Goal: Task Accomplishment & Management: Use online tool/utility

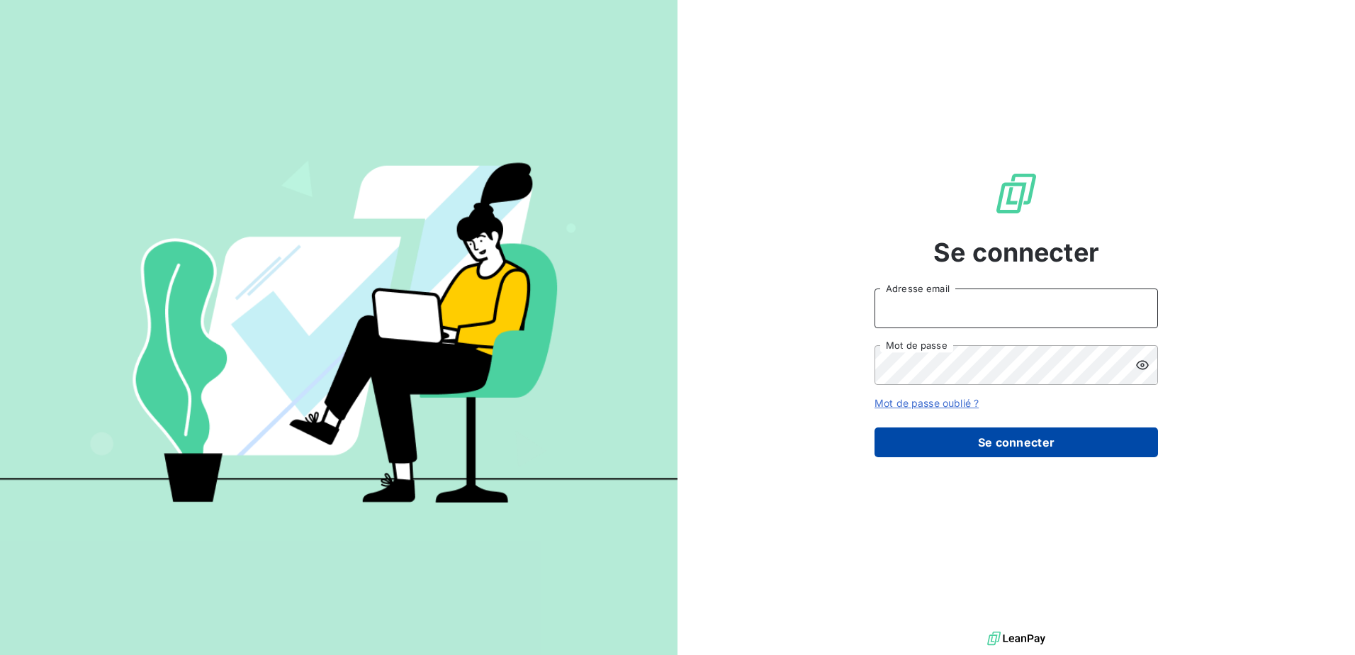
type input "[EMAIL_ADDRESS][DOMAIN_NAME]"
click at [1035, 431] on button "Se connecter" at bounding box center [1015, 442] width 283 height 30
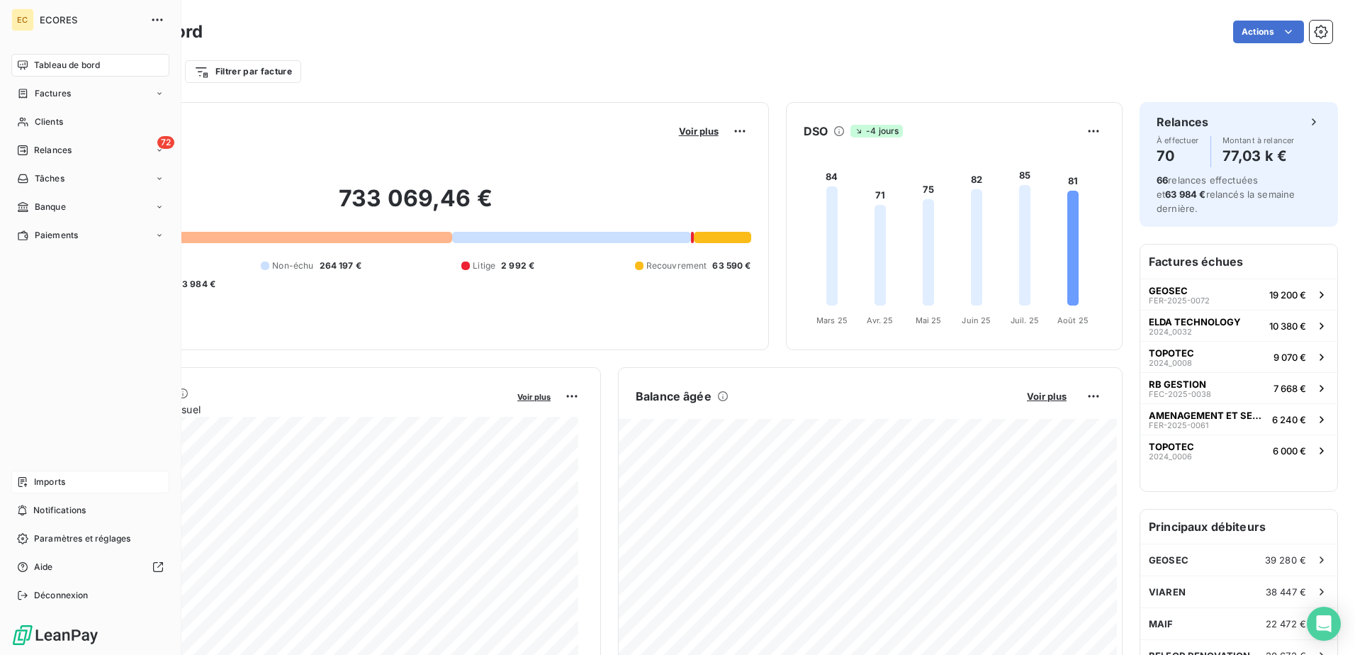
click at [57, 482] on span "Imports" at bounding box center [49, 481] width 31 height 13
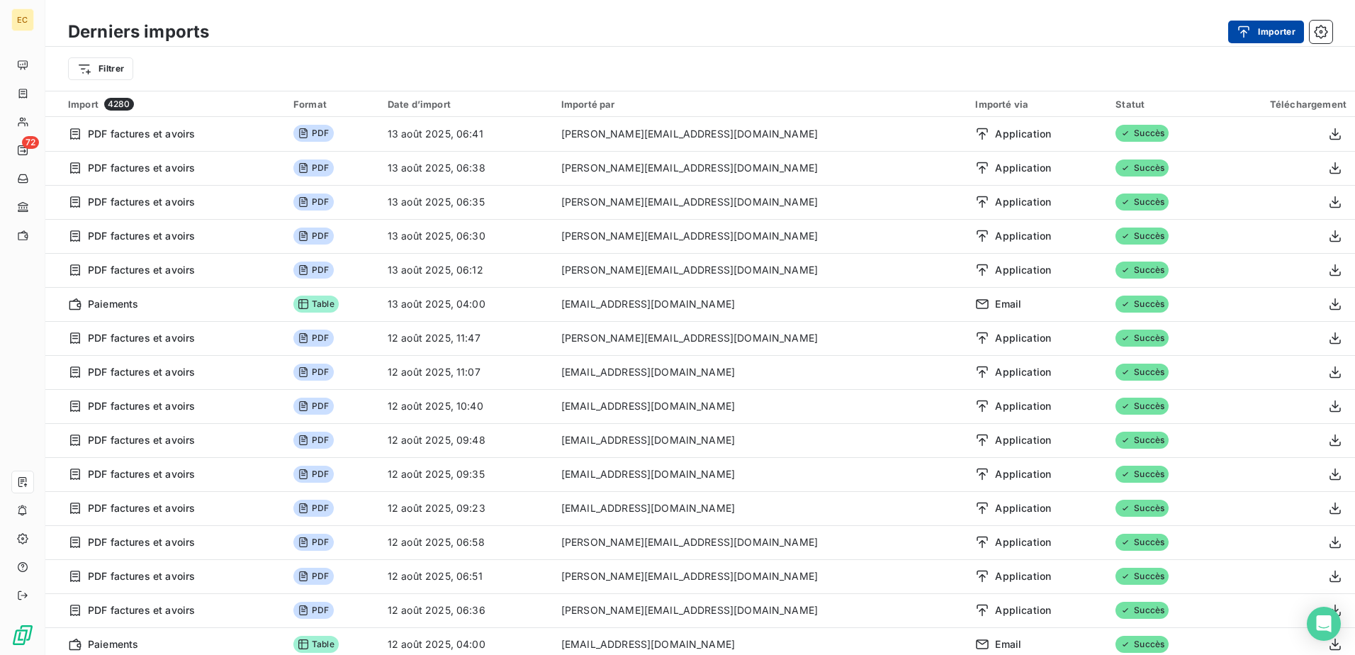
click at [1244, 34] on icon "button" at bounding box center [1244, 32] width 14 height 14
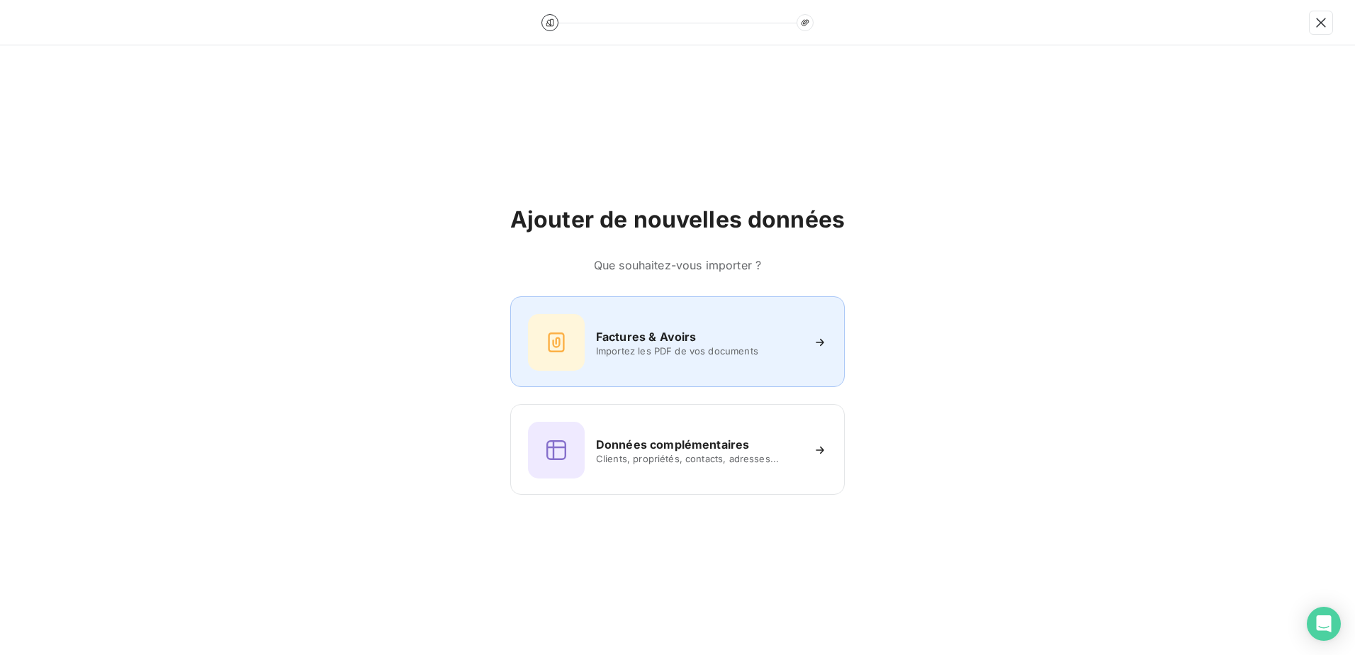
click at [616, 327] on div "Factures & Avoirs Importez les PDF de vos documents" at bounding box center [677, 342] width 299 height 57
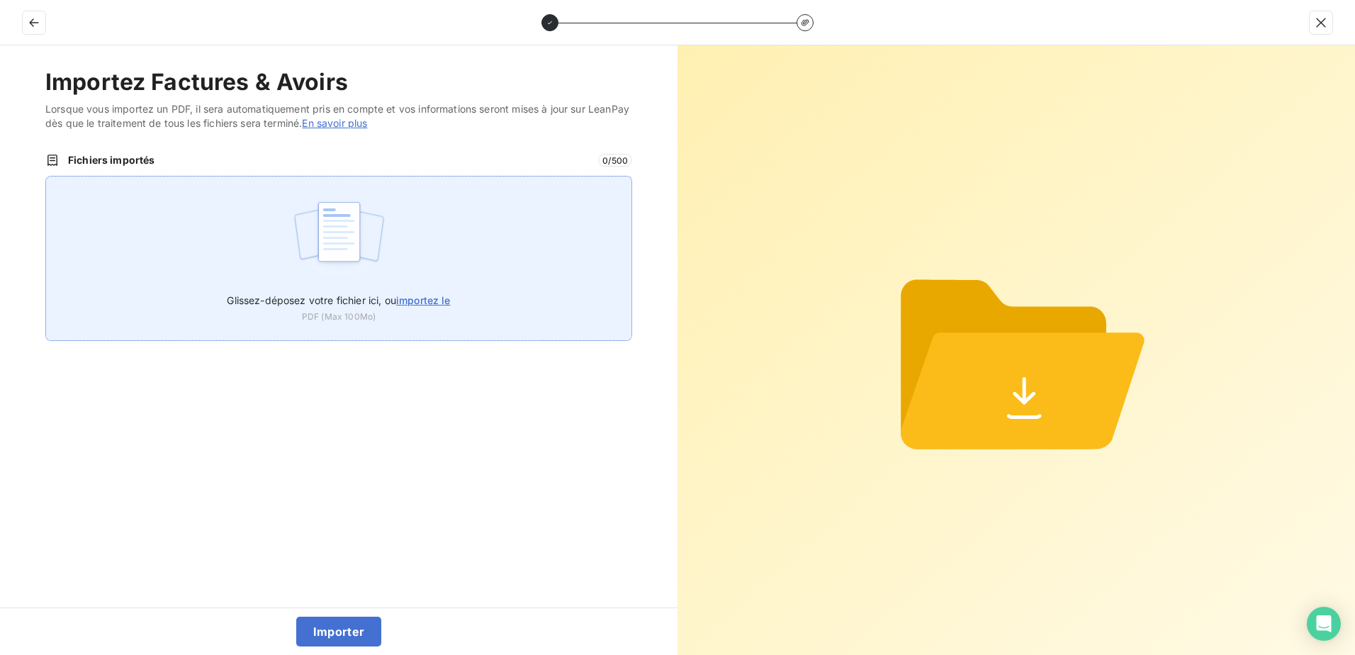
click at [441, 298] on span "importez le" at bounding box center [423, 300] width 55 height 12
click at [46, 176] on input "Glissez-déposez votre fichier ici, ou importez le" at bounding box center [45, 176] width 1 height 1
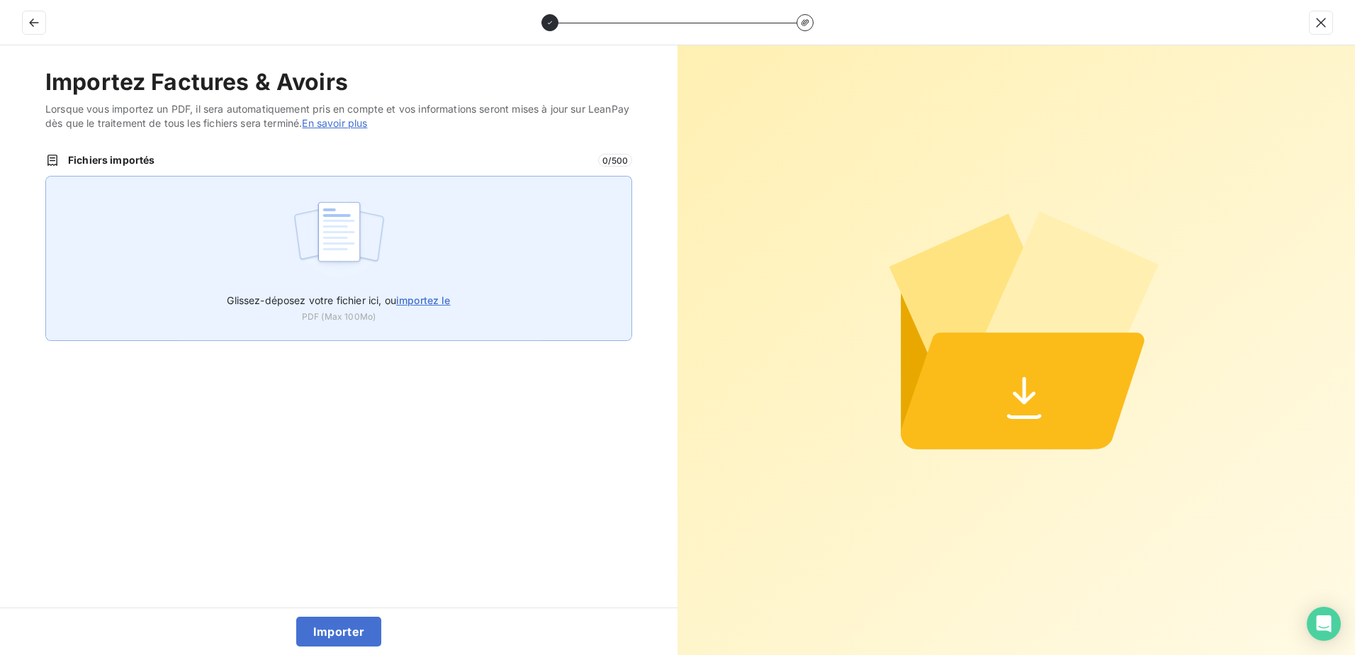
type input "C:\fakepath\FEF-2025-2367.pdf"
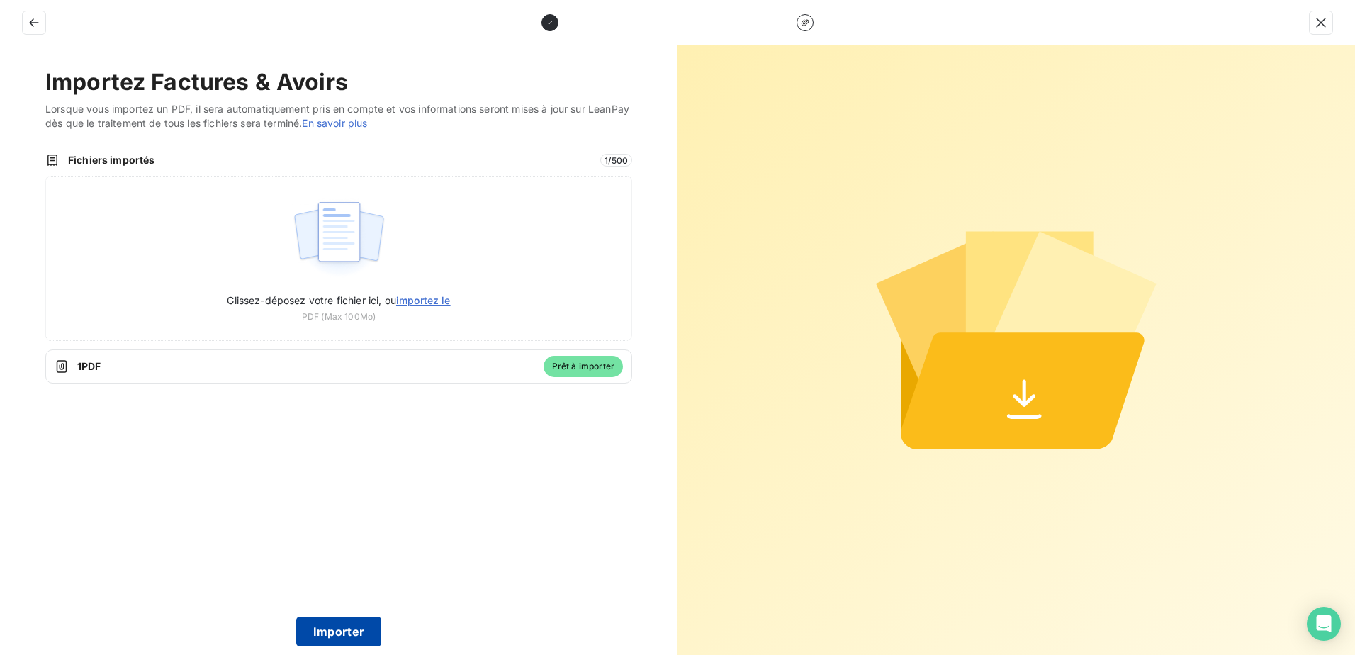
click at [339, 630] on button "Importer" at bounding box center [339, 631] width 86 height 30
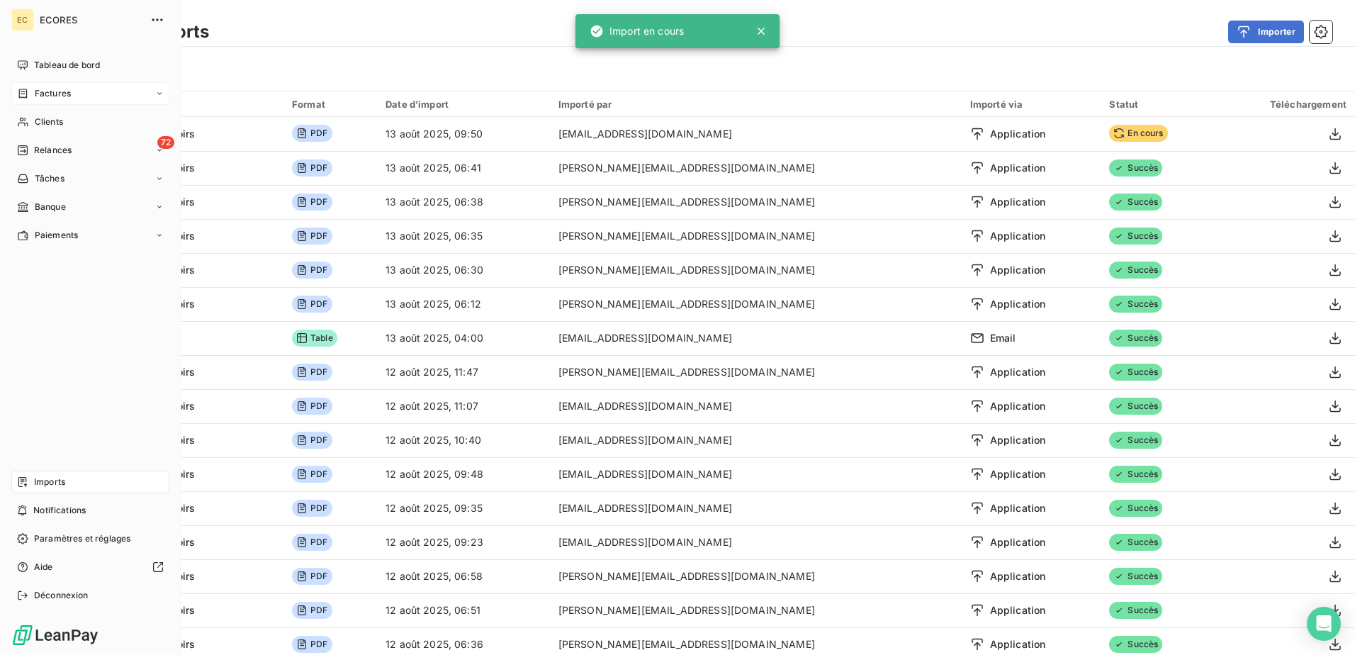
click at [64, 93] on span "Factures" at bounding box center [53, 93] width 36 height 13
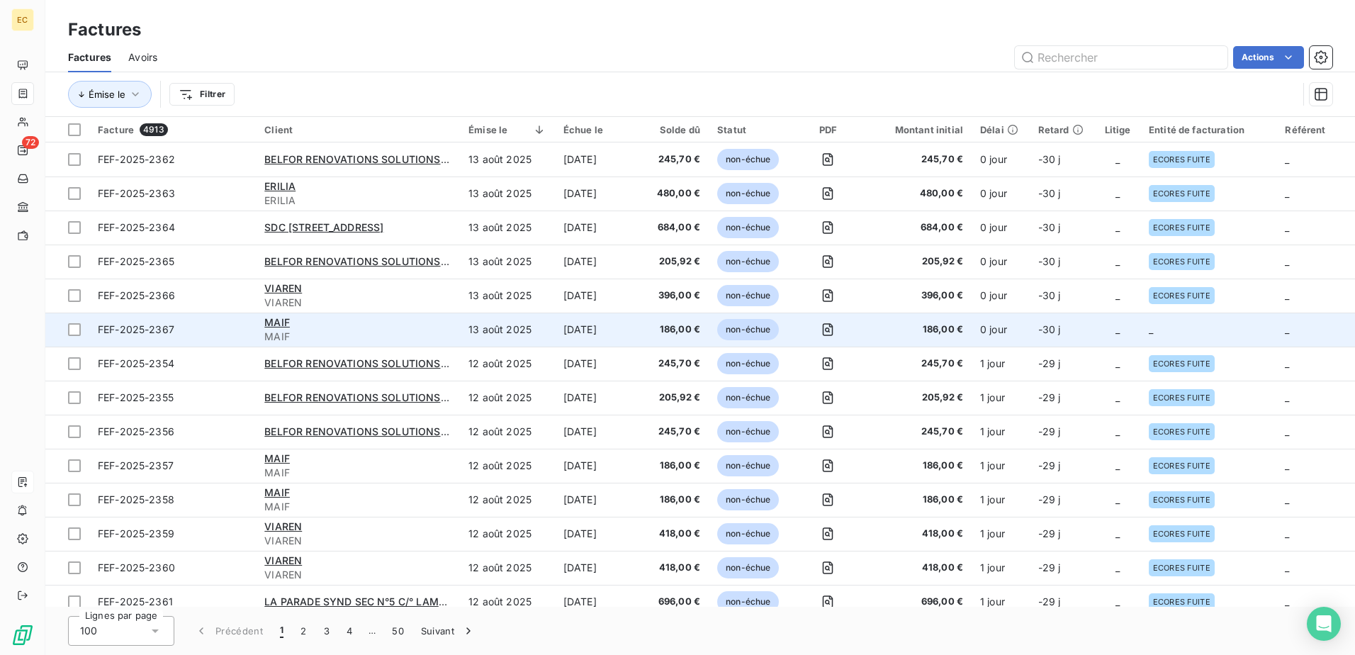
click at [1077, 328] on td "-30 j" at bounding box center [1062, 329] width 65 height 34
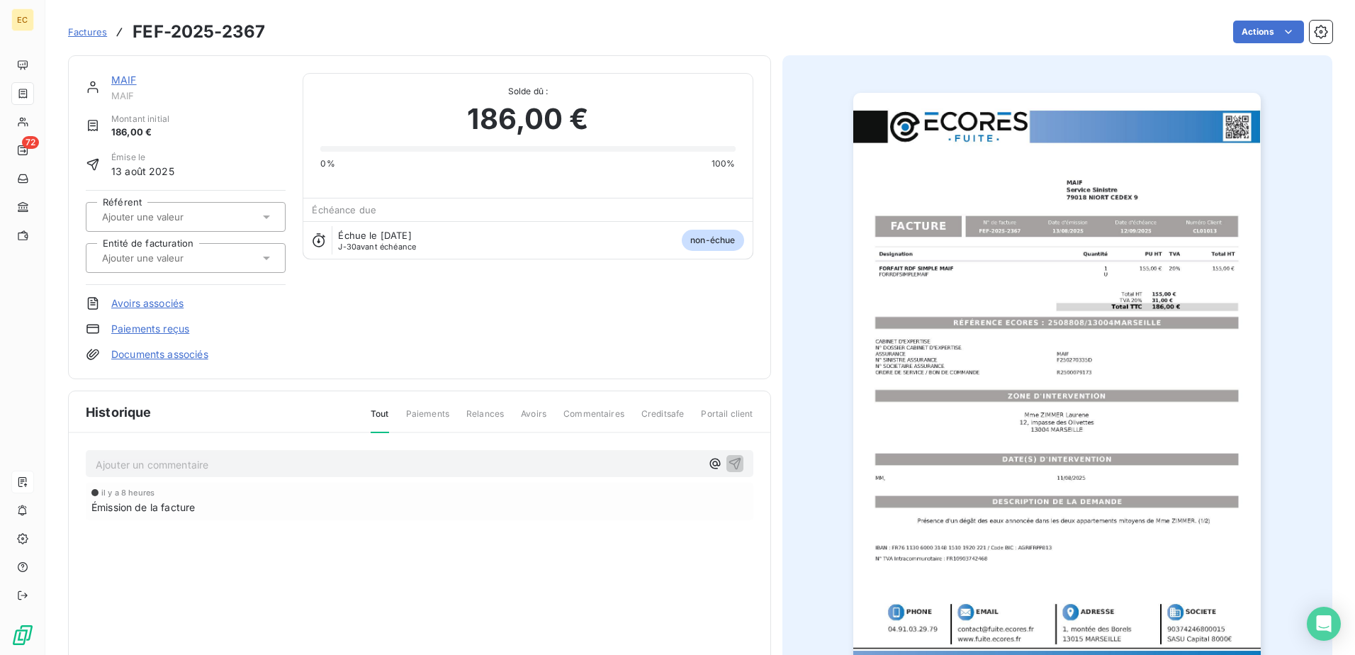
click at [135, 354] on link "Documents associés" at bounding box center [159, 354] width 97 height 14
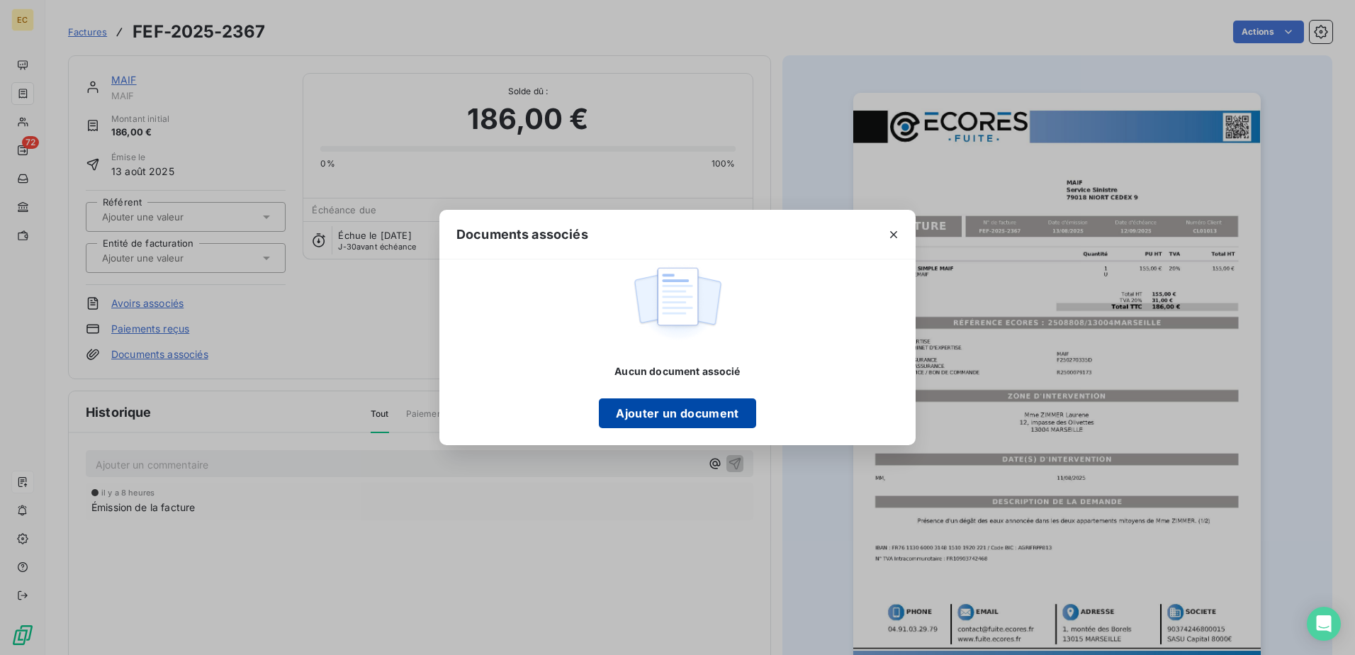
click at [668, 410] on button "Ajouter un document" at bounding box center [677, 413] width 157 height 30
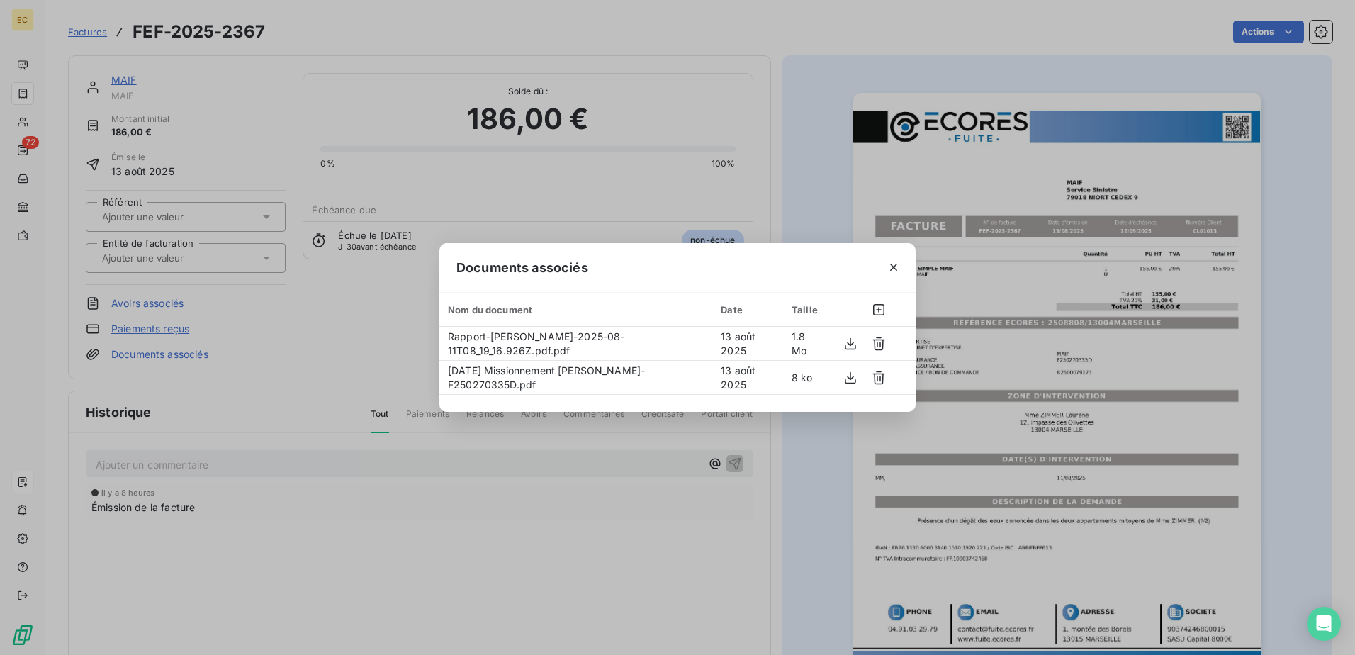
click at [332, 322] on div "Documents associés Nom du document Date Taille Rapport-[PERSON_NAME]-2025-08-11…" at bounding box center [677, 327] width 1355 height 655
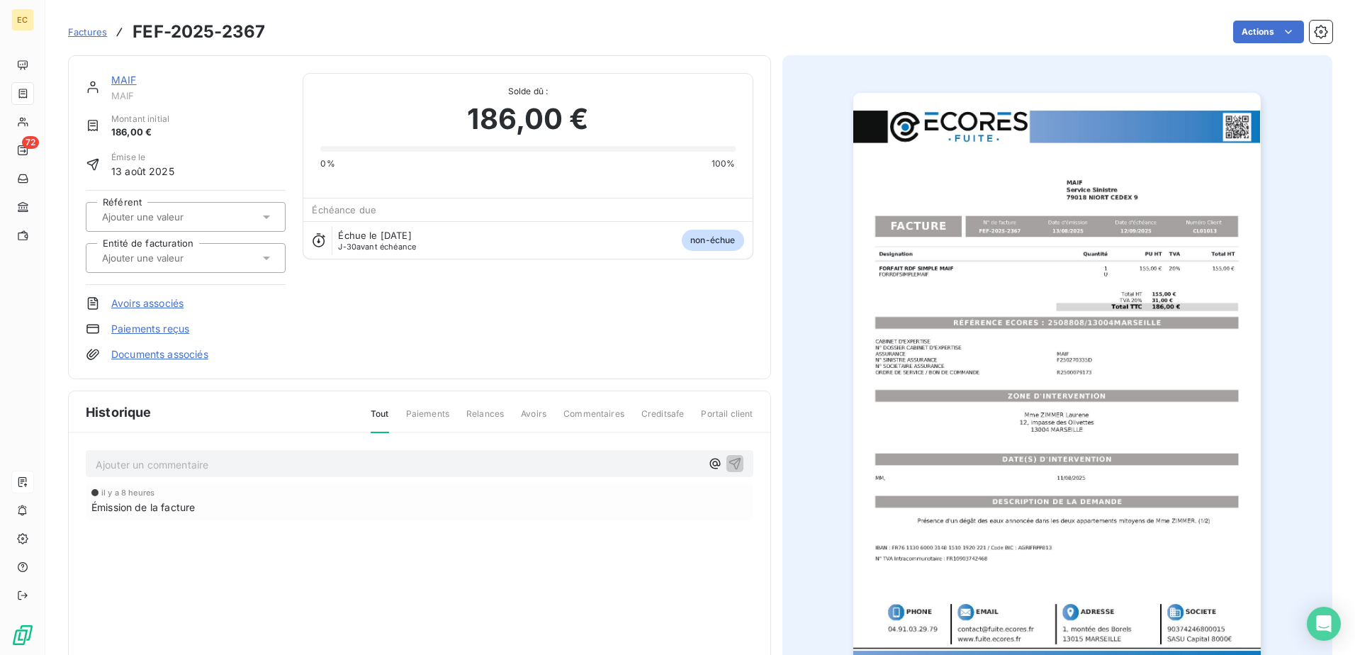
click at [162, 254] on input "text" at bounding box center [172, 258] width 142 height 13
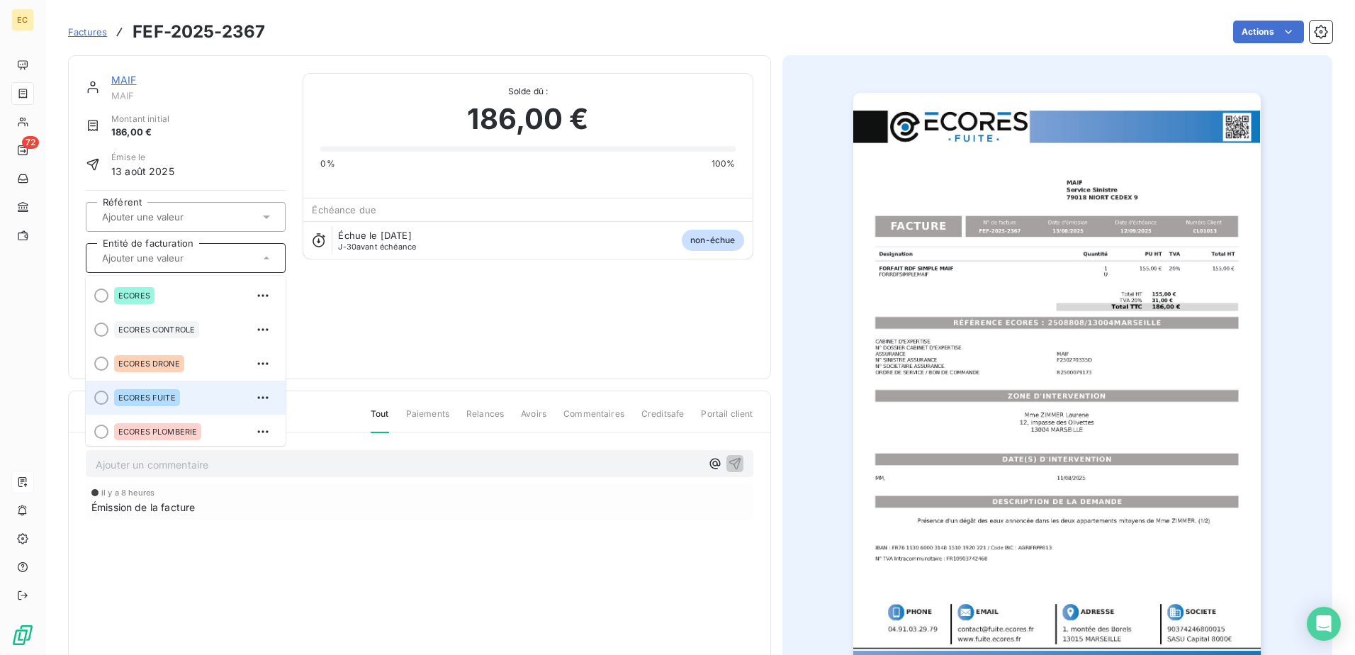
click at [161, 389] on div "ECORES FUITE" at bounding box center [147, 397] width 66 height 17
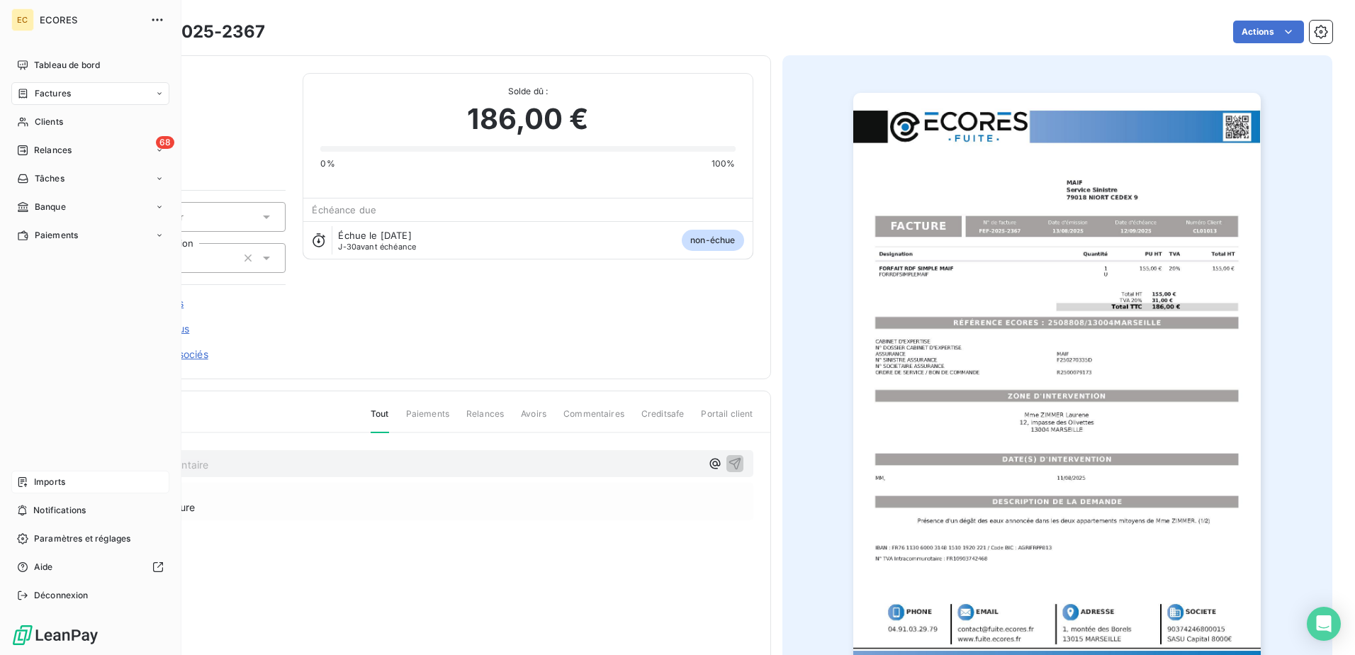
click at [49, 478] on span "Imports" at bounding box center [49, 481] width 31 height 13
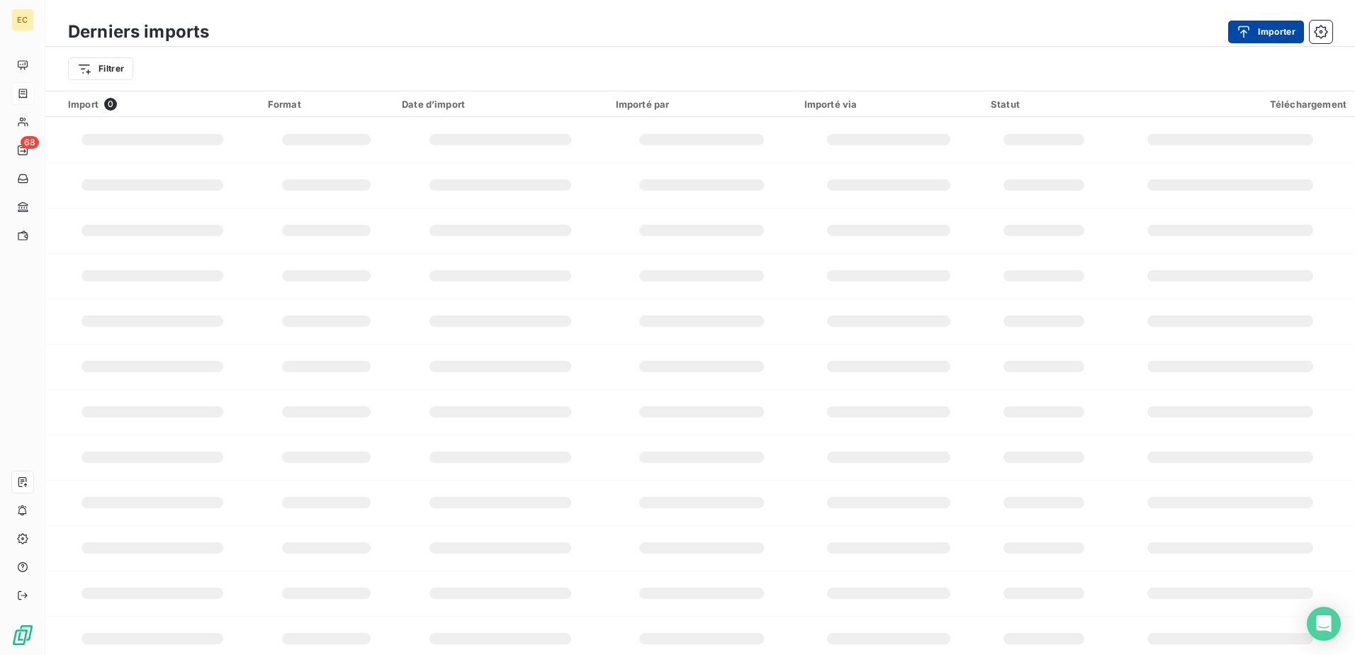
click at [1246, 36] on icon "button" at bounding box center [1244, 32] width 14 height 14
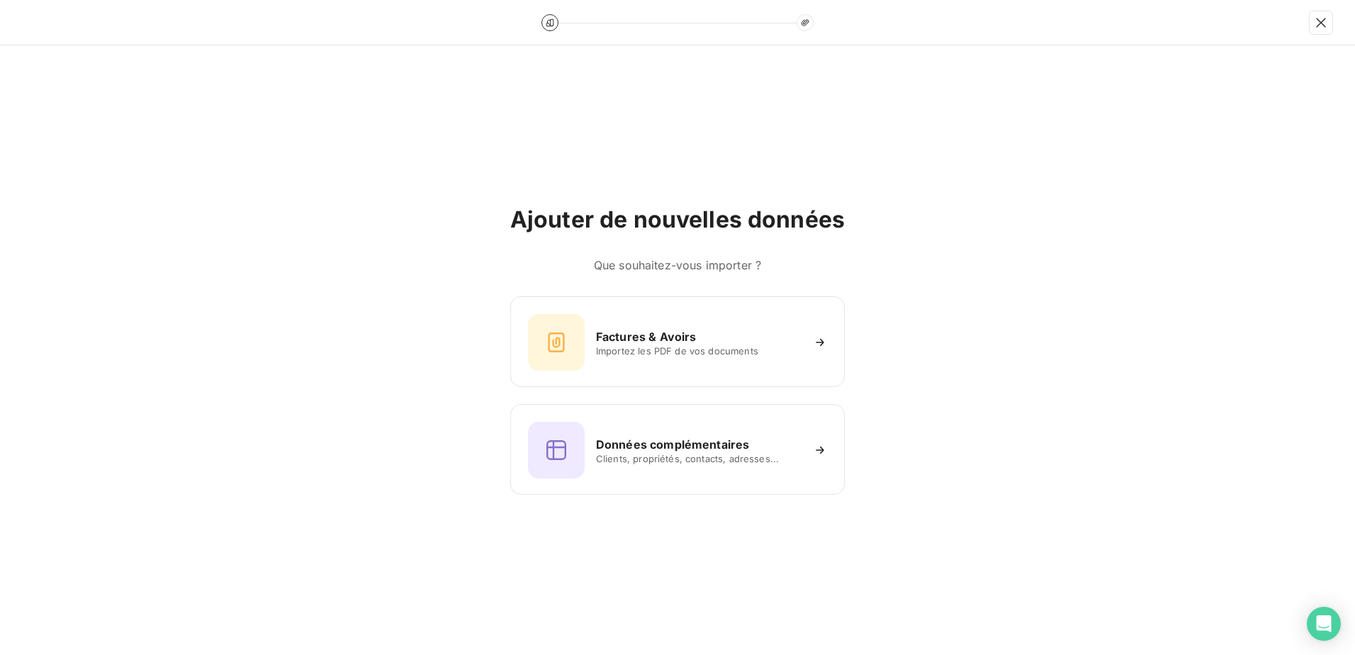
click at [721, 291] on div "Ajouter de nouvelles données Que souhaitez-vous importer ? Factures & Avoirs Im…" at bounding box center [677, 349] width 334 height 289
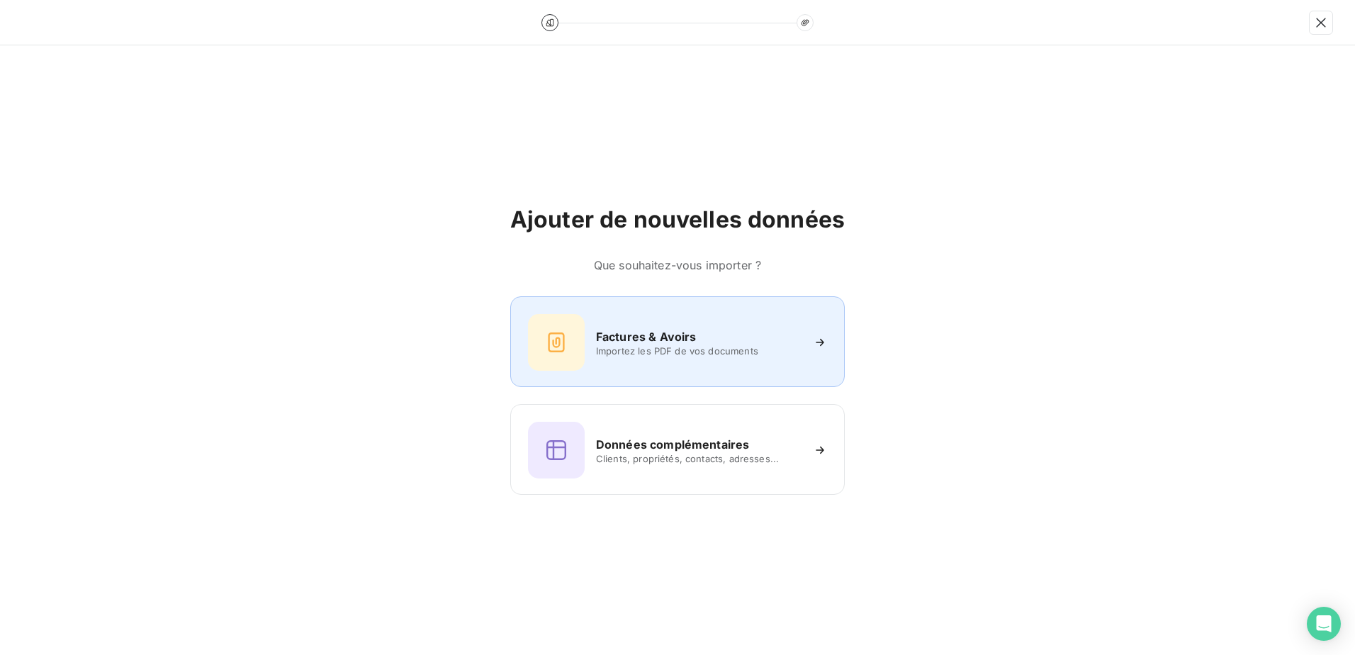
click at [727, 310] on div "Factures & Avoirs Importez les PDF de vos documents" at bounding box center [677, 341] width 334 height 91
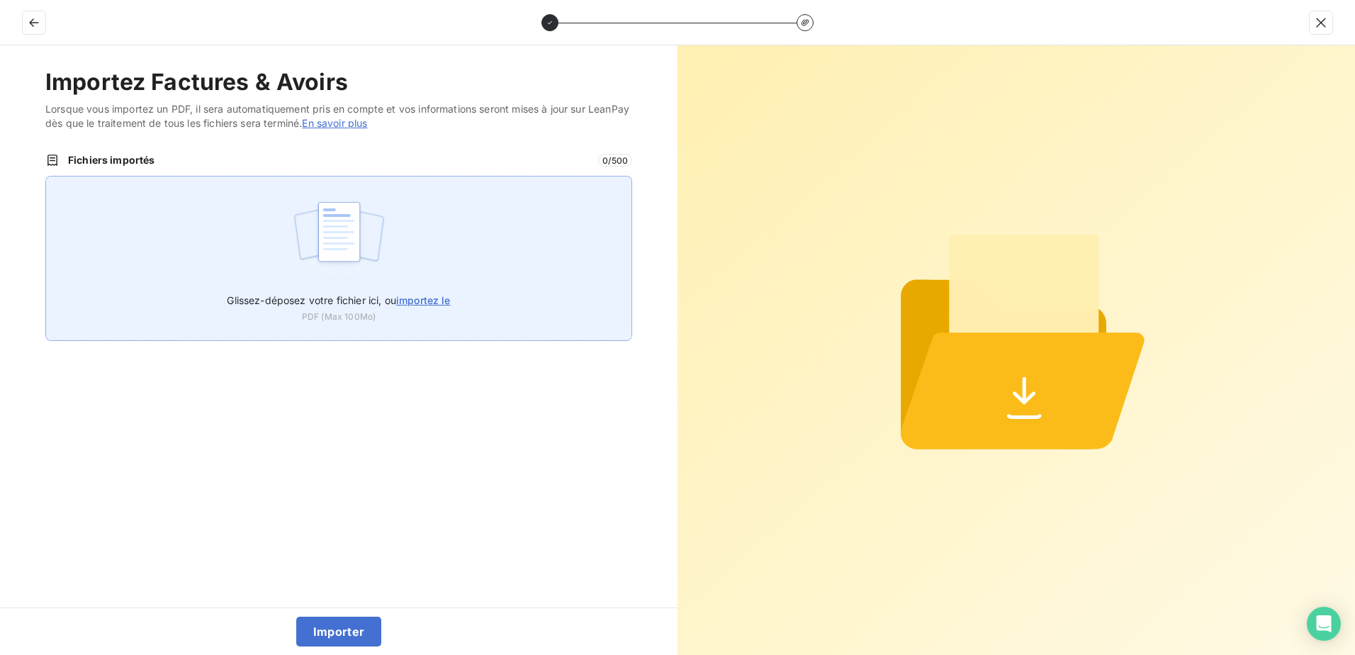
click at [432, 302] on span "importez le" at bounding box center [423, 300] width 55 height 12
click at [46, 176] on input "Glissez-déposez votre fichier ici, ou importez le" at bounding box center [45, 176] width 1 height 1
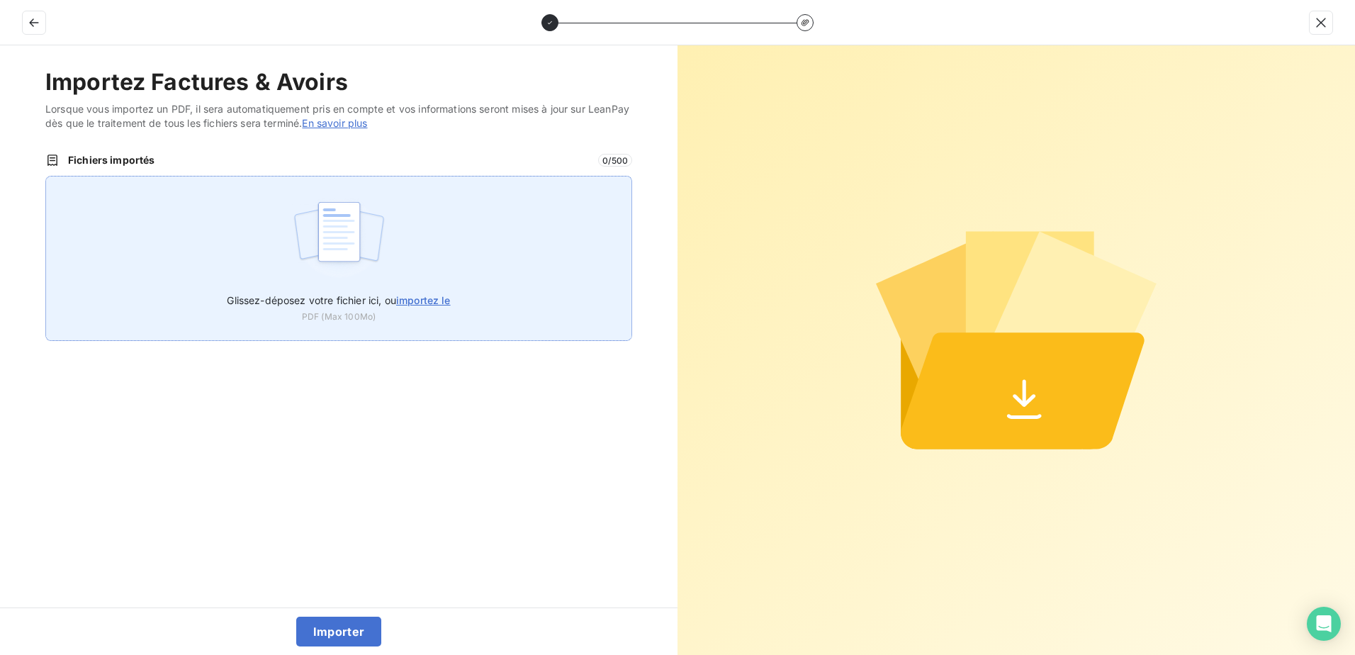
click at [385, 299] on span "Glissez-déposez votre fichier ici, ou importez le" at bounding box center [338, 300] width 223 height 12
click at [46, 176] on input "Glissez-déposez votre fichier ici, ou importez le" at bounding box center [45, 176] width 1 height 1
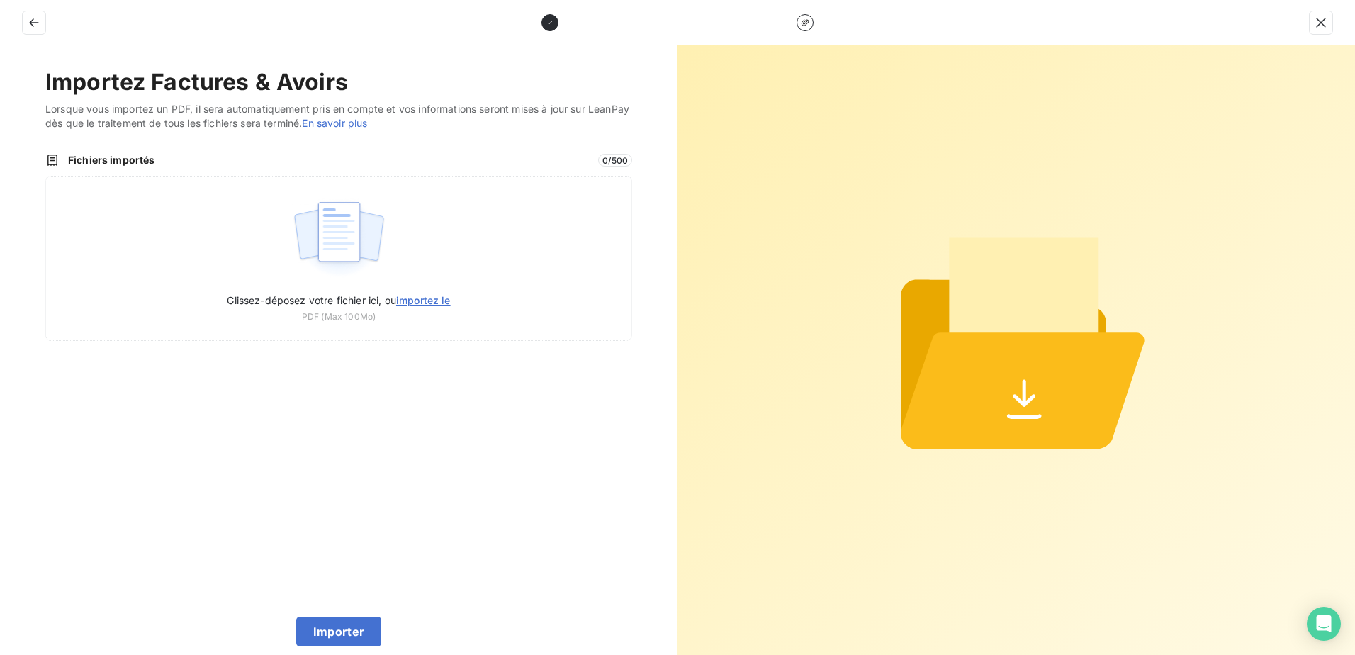
type input "C:\fakepath\FEF-2025-2368.pdf"
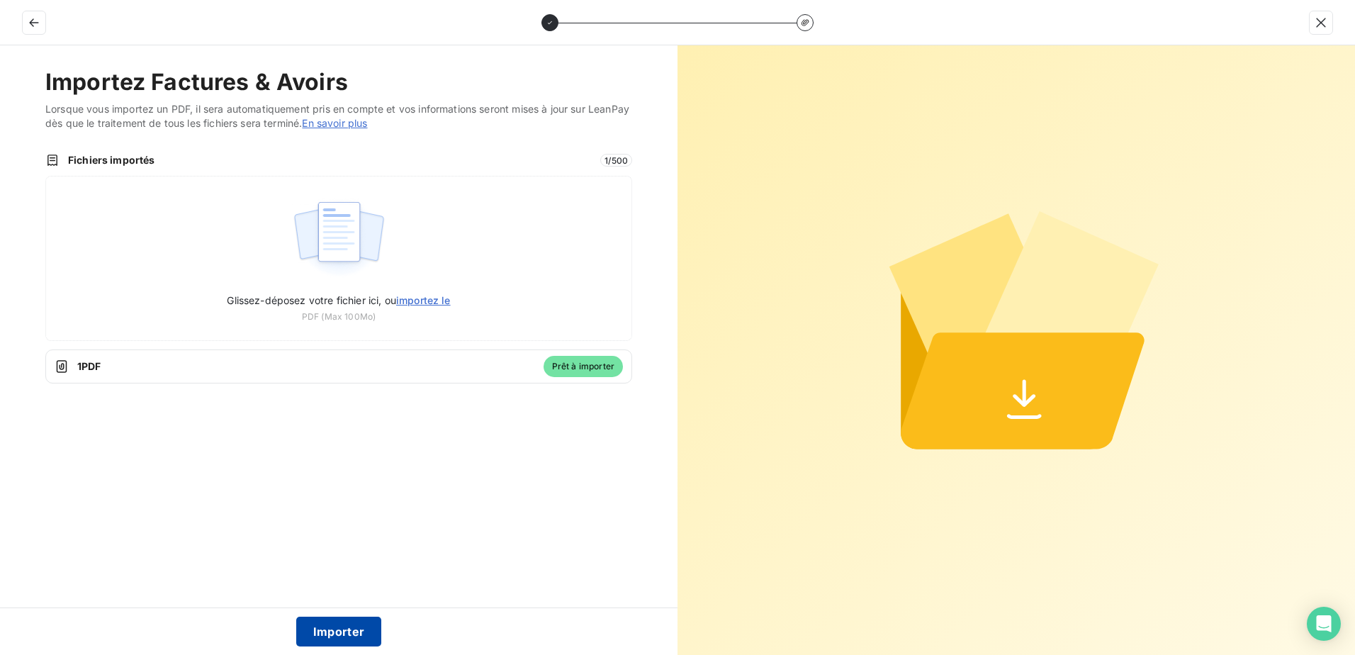
click at [332, 631] on button "Importer" at bounding box center [339, 631] width 86 height 30
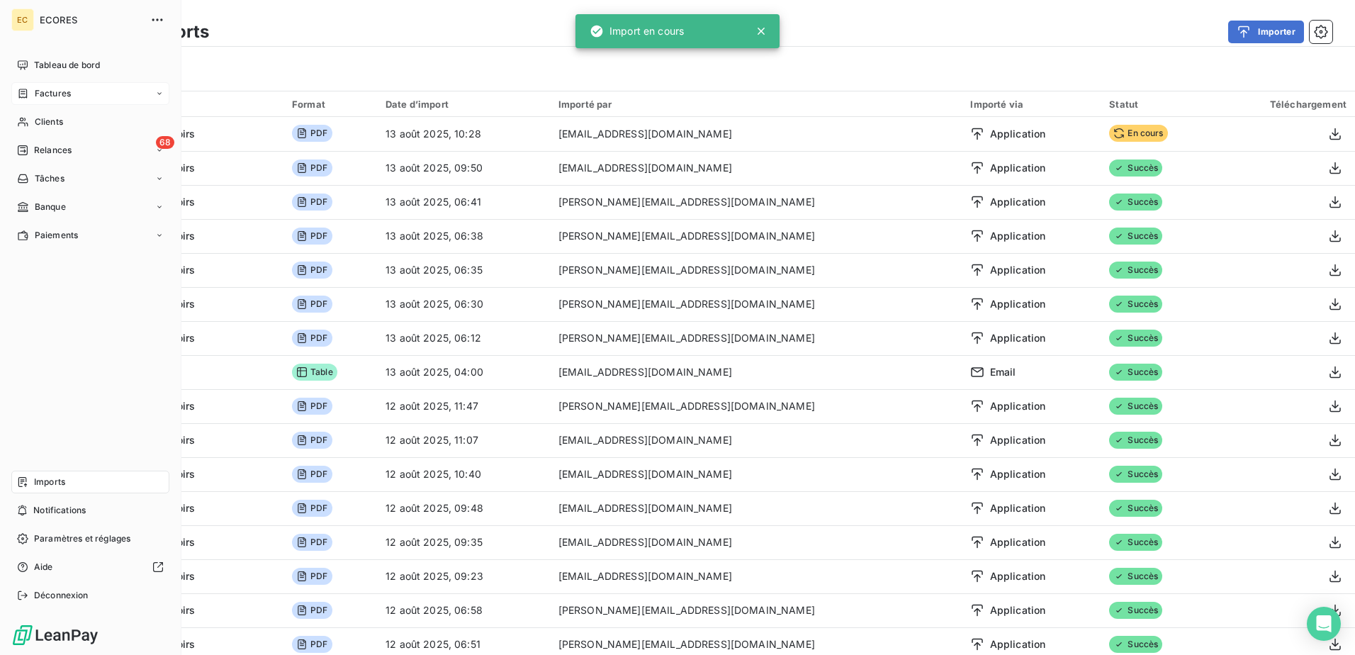
click at [41, 96] on span "Factures" at bounding box center [53, 93] width 36 height 13
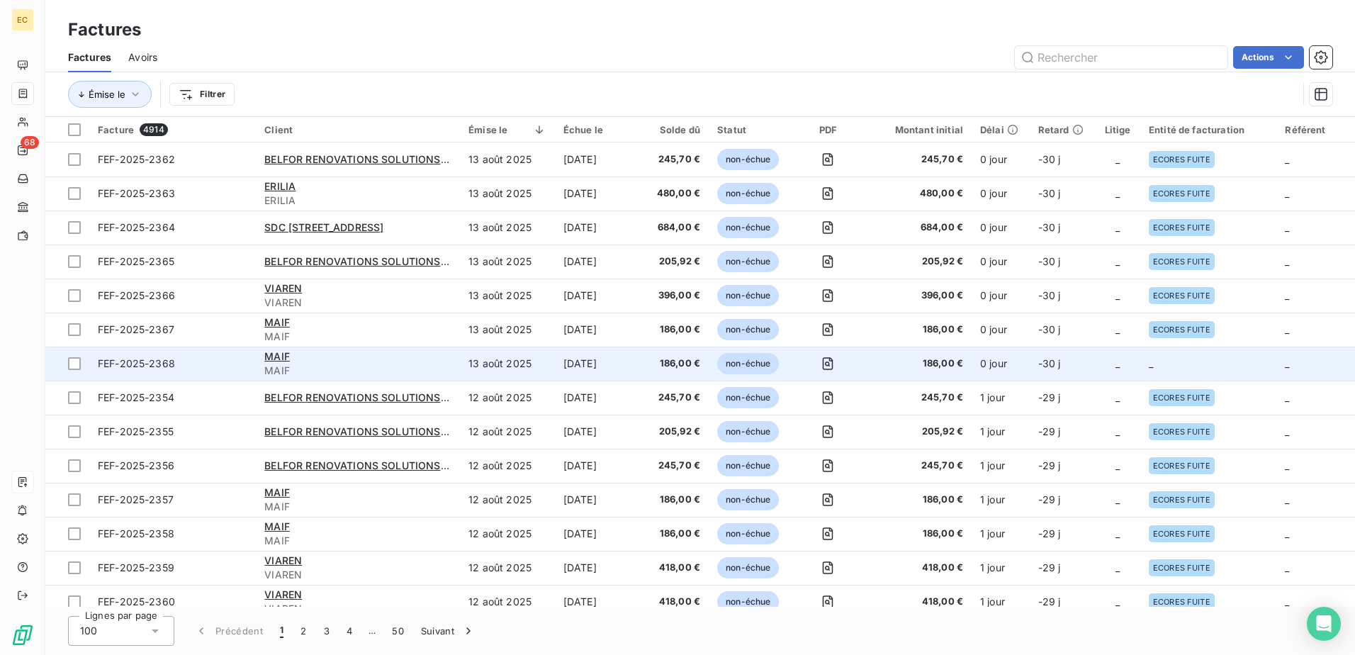
click at [979, 356] on td "0 jour" at bounding box center [1001, 364] width 58 height 34
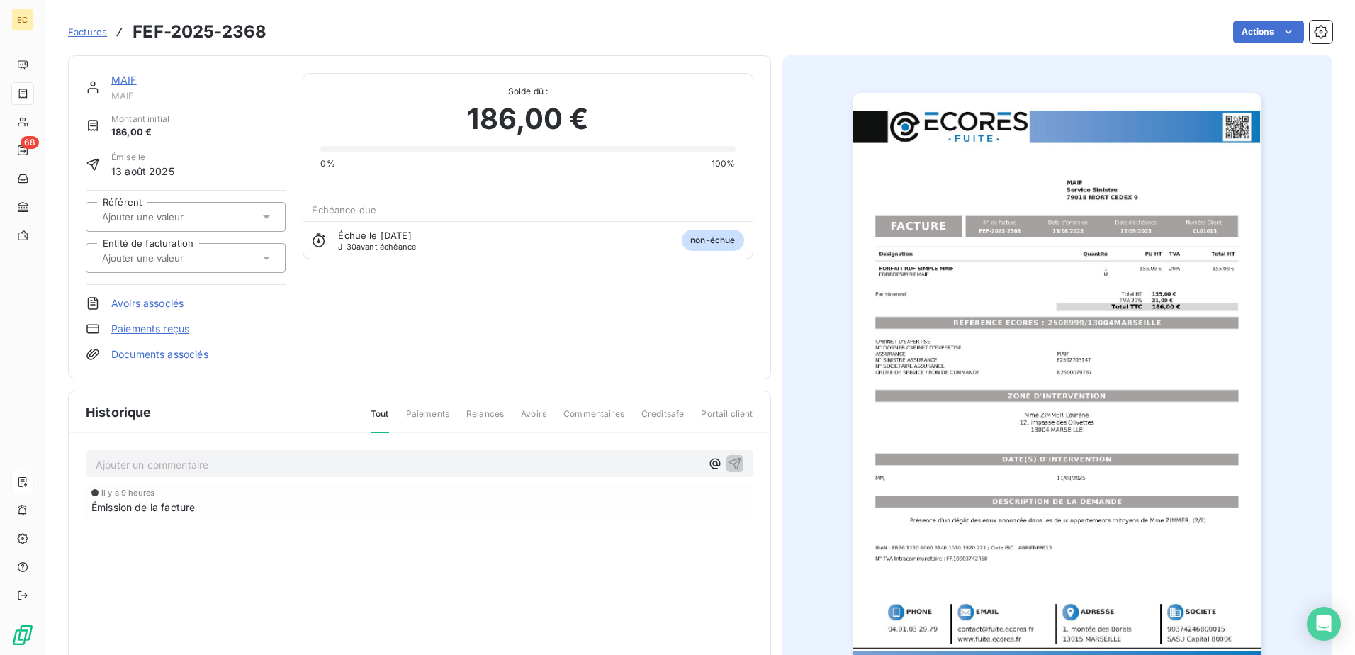
click at [160, 351] on link "Documents associés" at bounding box center [159, 354] width 97 height 14
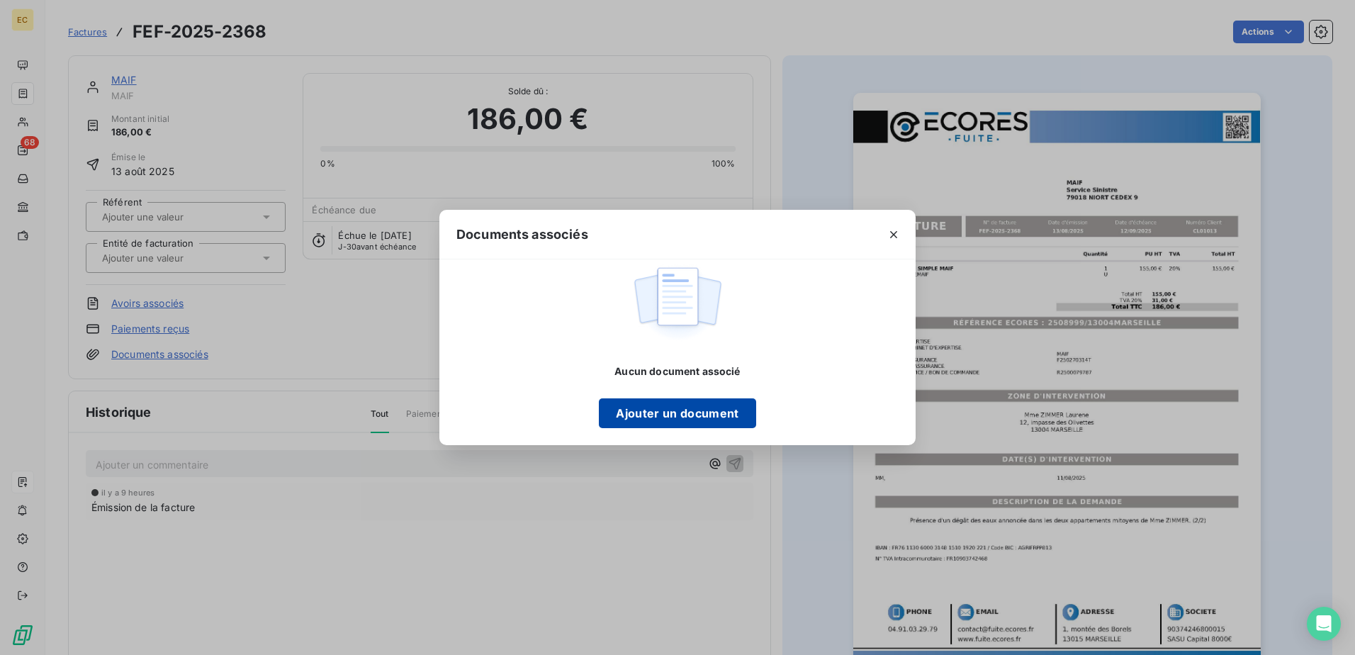
click at [675, 415] on button "Ajouter un document" at bounding box center [677, 413] width 157 height 30
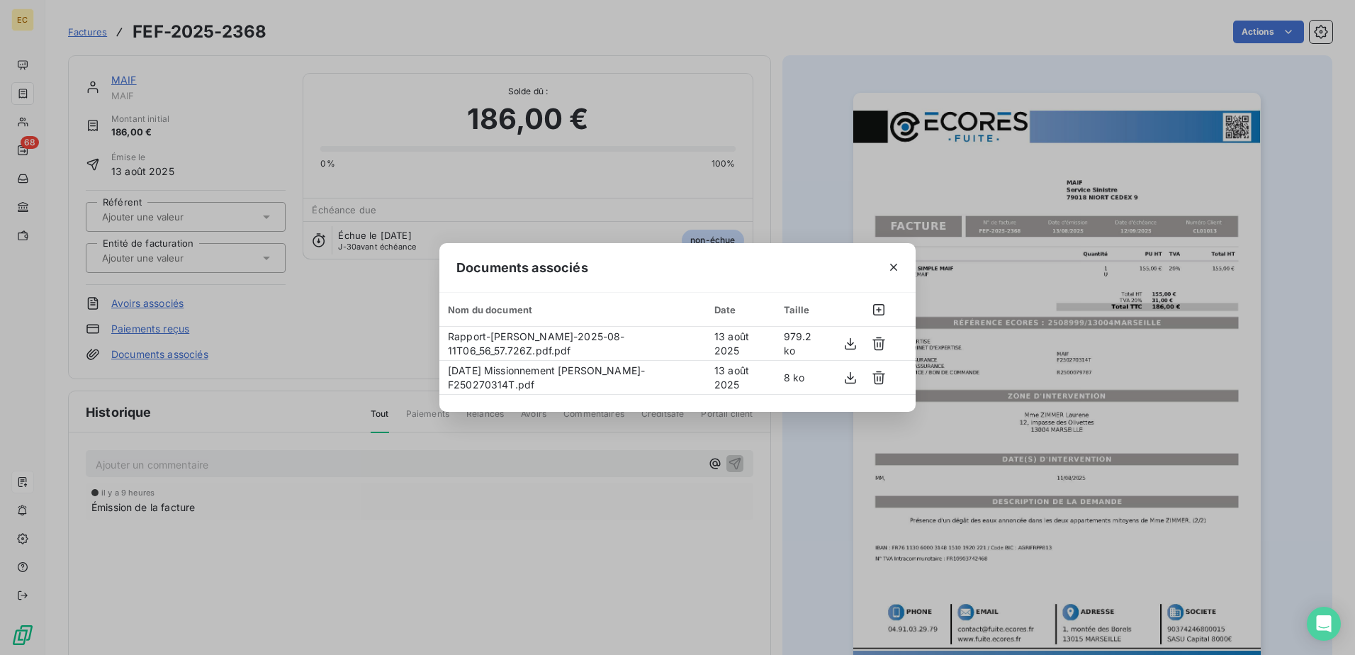
click at [538, 498] on div "Documents associés Nom du document Date Taille Rapport-[PERSON_NAME]-2025-08-11…" at bounding box center [677, 327] width 1355 height 655
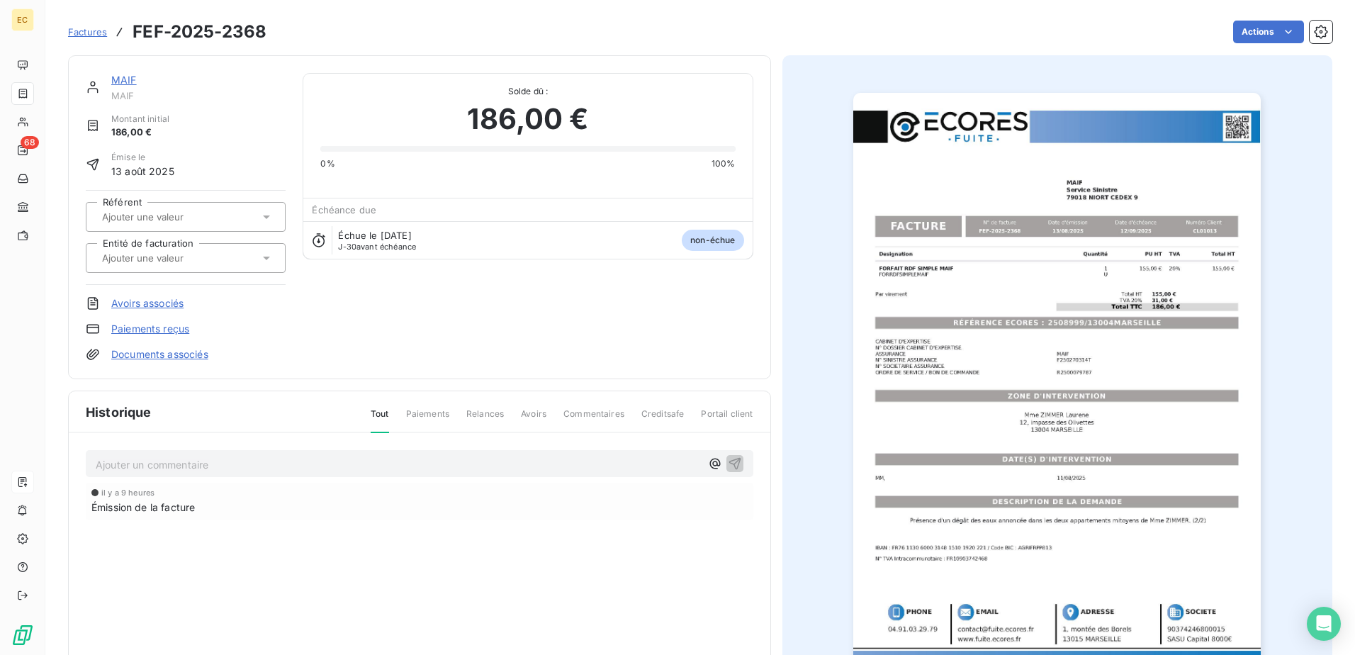
click at [162, 261] on input "text" at bounding box center [172, 258] width 142 height 13
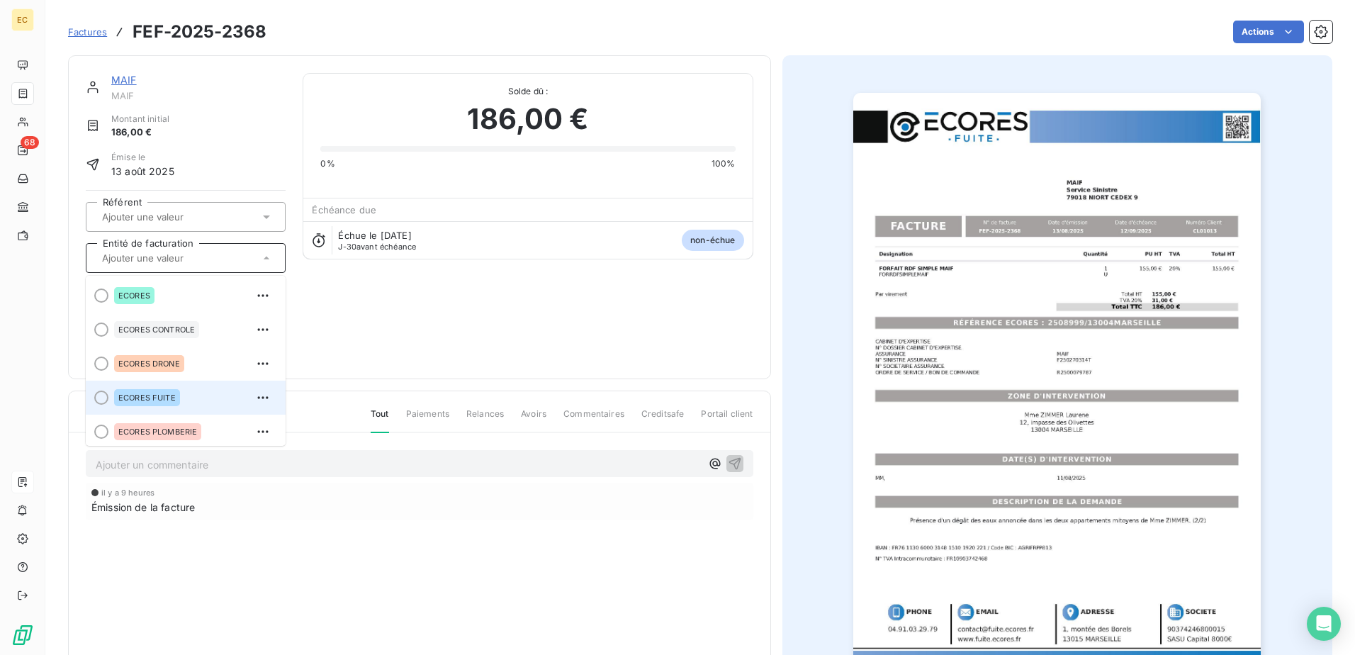
click at [158, 394] on span "ECORES FUITE" at bounding box center [146, 397] width 57 height 9
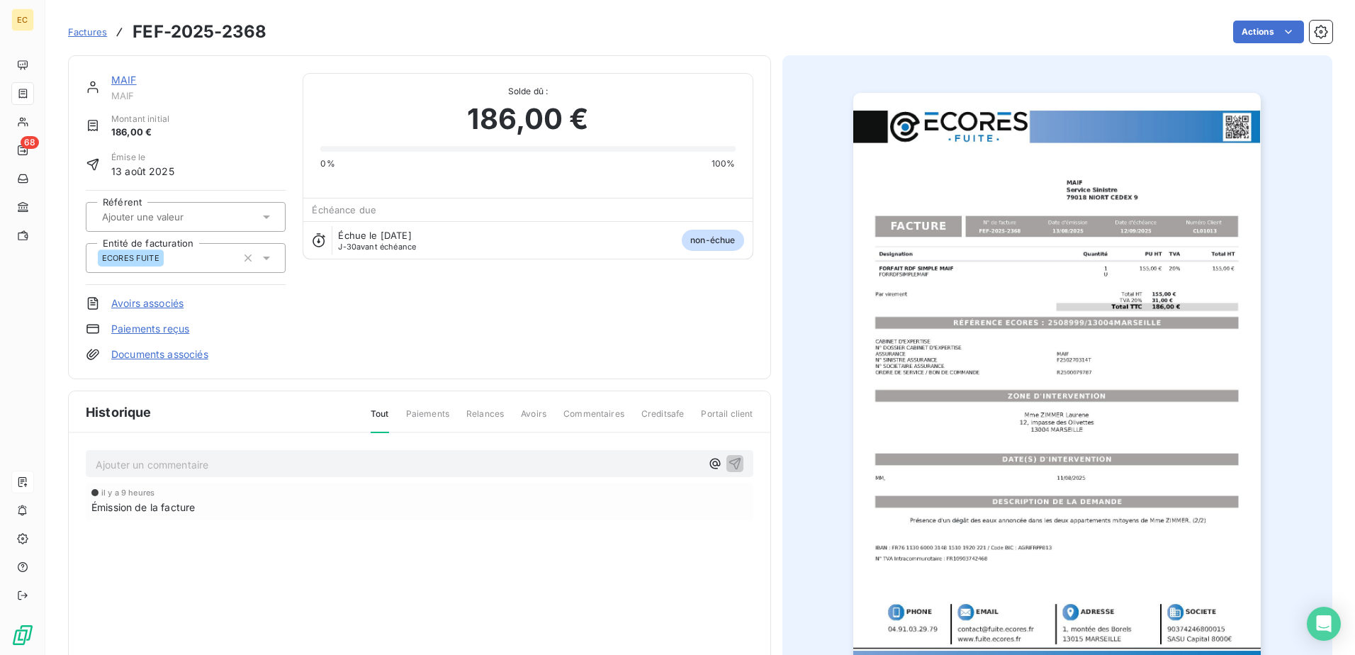
click at [151, 363] on div "MAIF MAIF Montant initial 186,00 € Émise le [DATE] Référent Entité de facturati…" at bounding box center [419, 217] width 703 height 324
click at [154, 356] on link "Documents associés" at bounding box center [159, 354] width 97 height 14
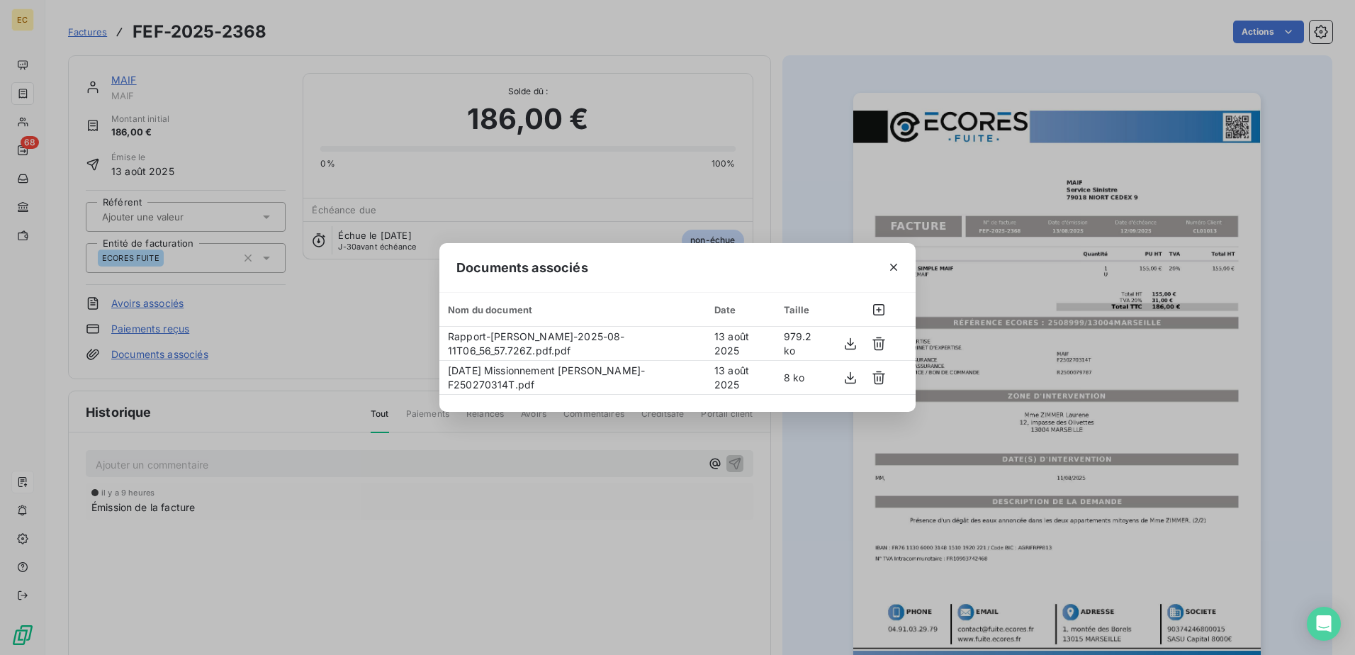
click at [375, 336] on div "Documents associés Nom du document Date Taille Rapport-[PERSON_NAME]-2025-08-11…" at bounding box center [677, 327] width 1355 height 655
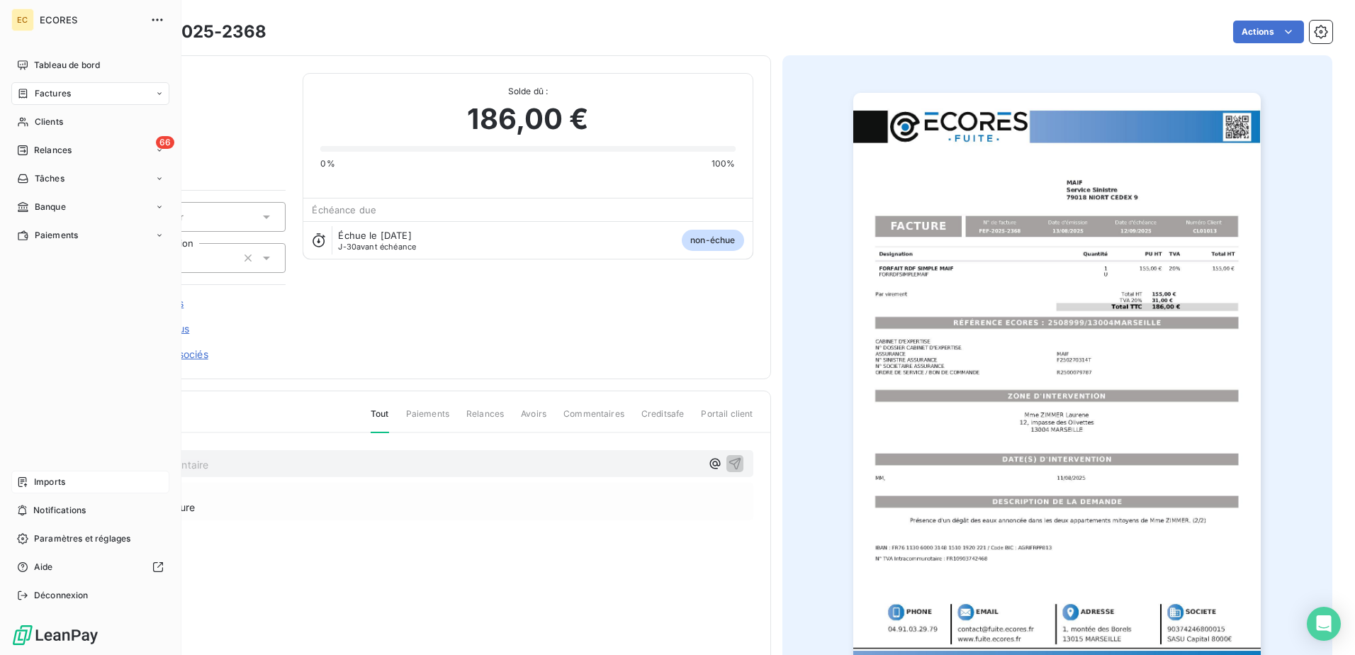
click at [62, 480] on span "Imports" at bounding box center [49, 481] width 31 height 13
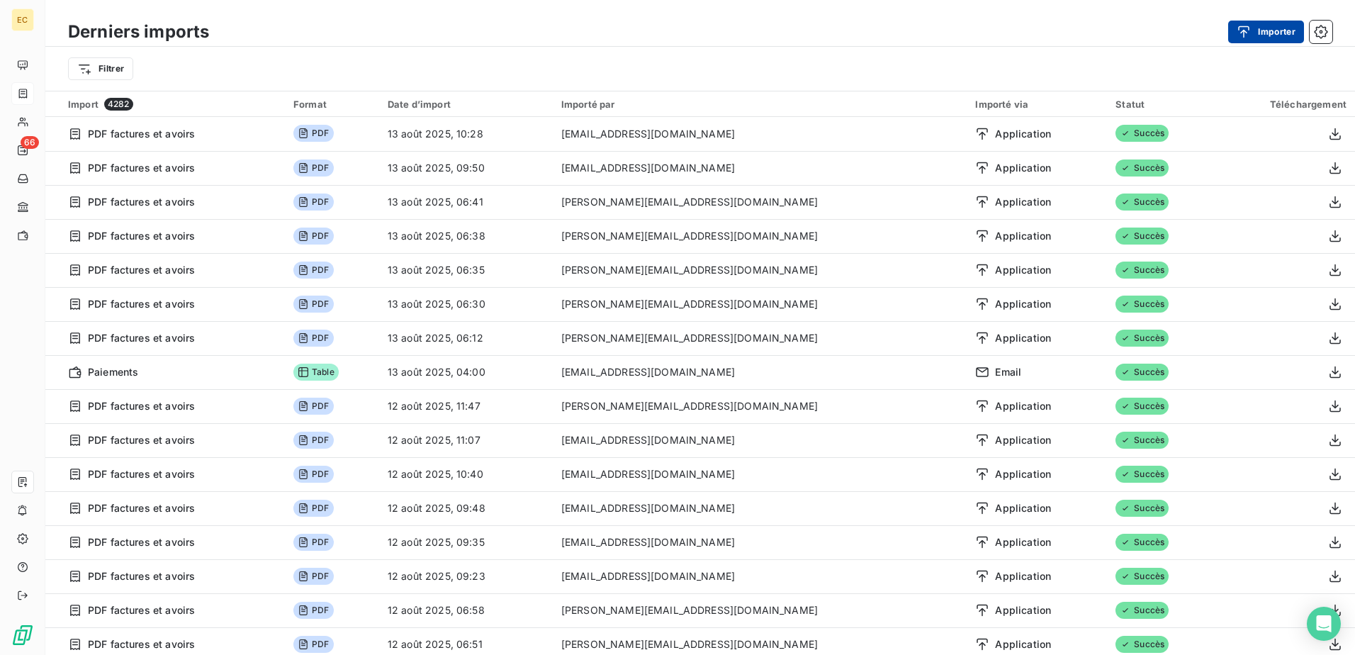
click at [1257, 41] on button "Importer" at bounding box center [1266, 32] width 76 height 23
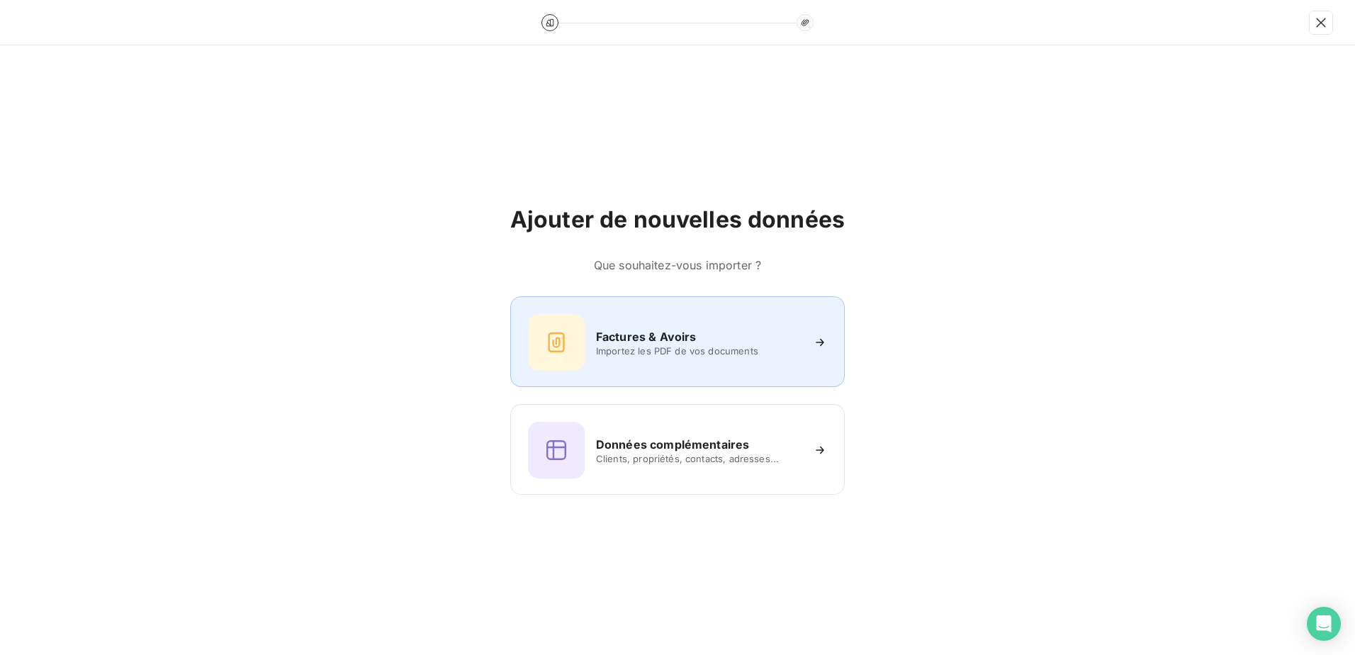
click at [711, 344] on div "Factures & Avoirs" at bounding box center [698, 336] width 205 height 17
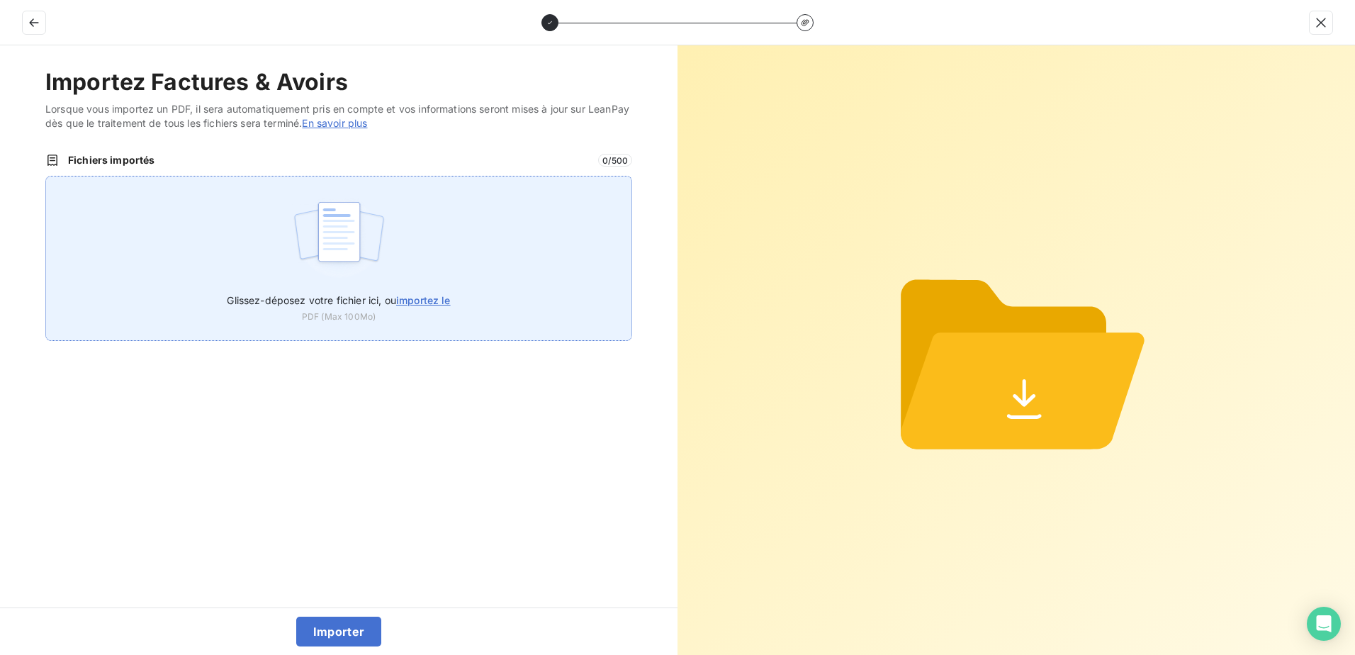
click at [443, 308] on label "Glissez-déposez votre fichier ici, ou importez le" at bounding box center [338, 297] width 223 height 26
click at [46, 176] on input "Glissez-déposez votre fichier ici, ou importez le" at bounding box center [45, 176] width 1 height 1
click at [408, 291] on label "Glissez-déposez votre fichier ici, ou importez le" at bounding box center [338, 297] width 223 height 26
click at [46, 176] on input "Glissez-déposez votre fichier ici, ou importez le" at bounding box center [45, 176] width 1 height 1
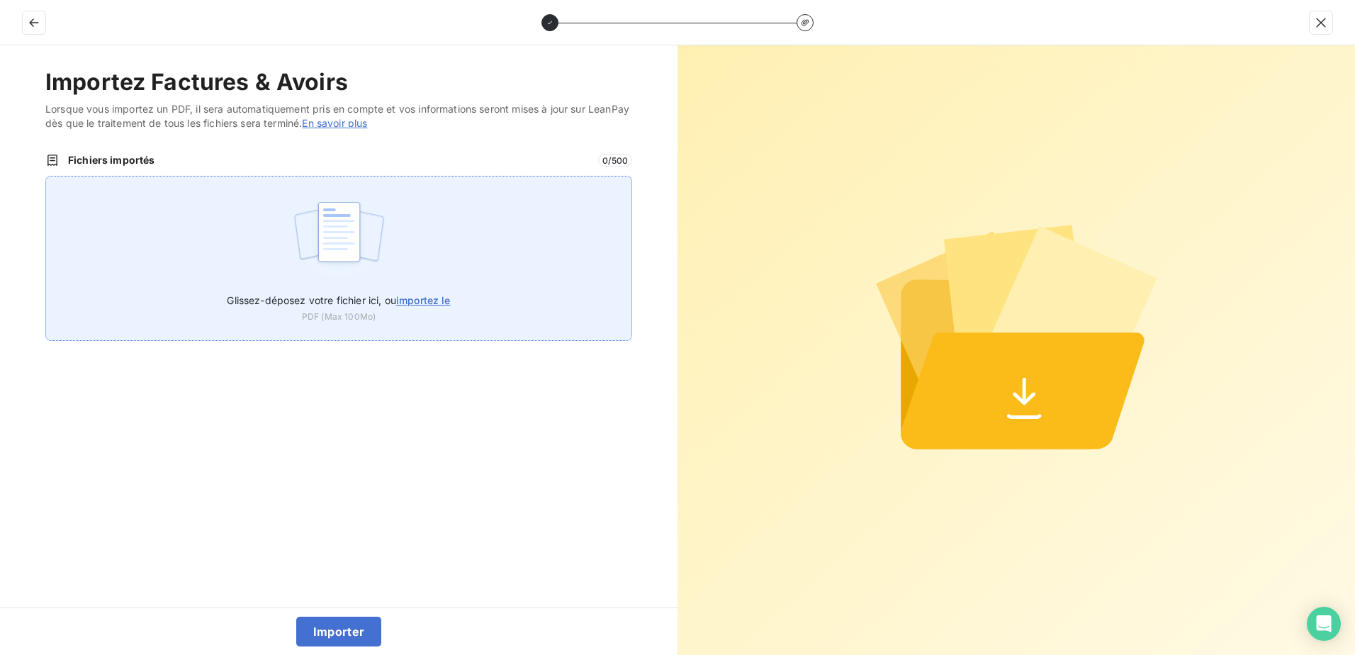
type input "C:\fakepath\FEF-2025-2369.pdf"
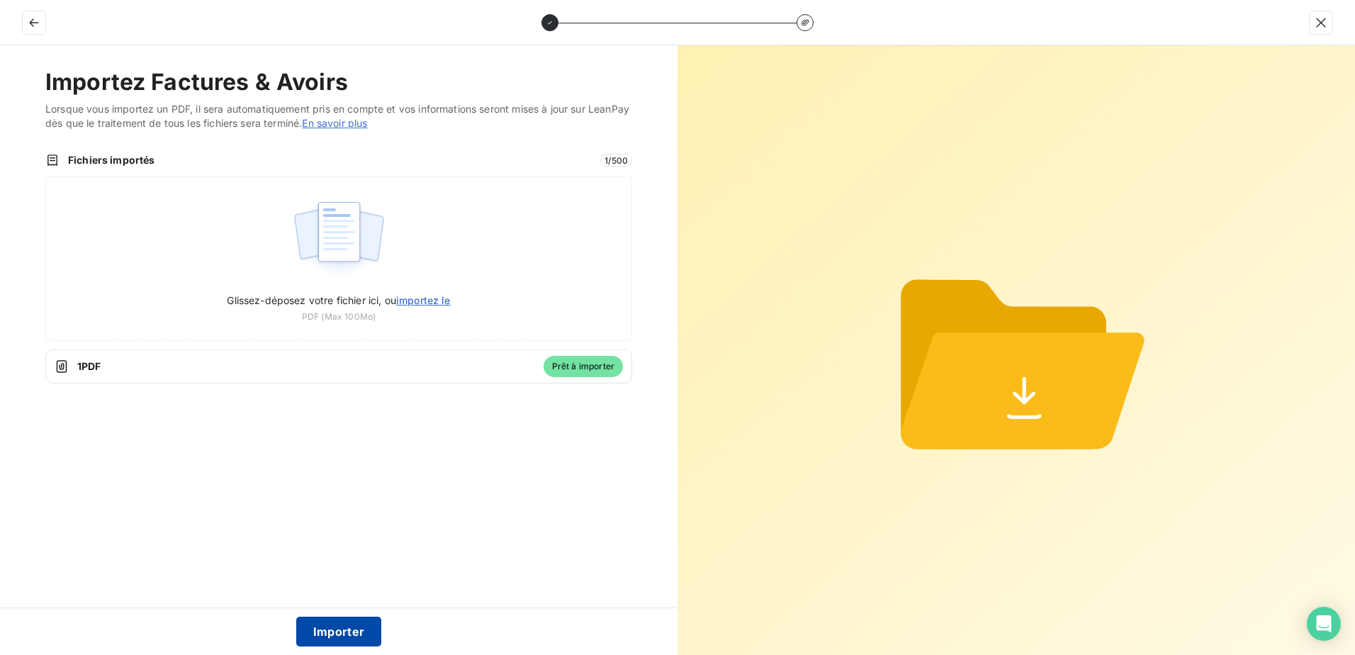
click at [349, 629] on button "Importer" at bounding box center [339, 631] width 86 height 30
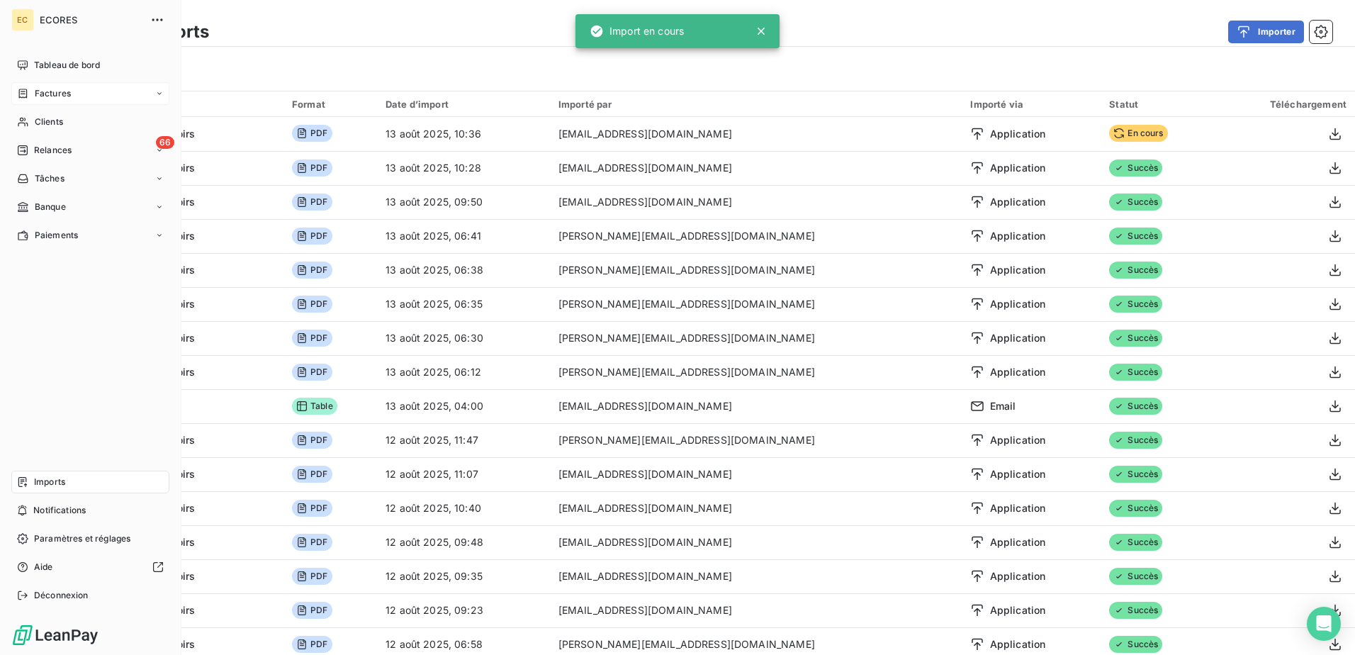
click at [64, 91] on span "Factures" at bounding box center [53, 93] width 36 height 13
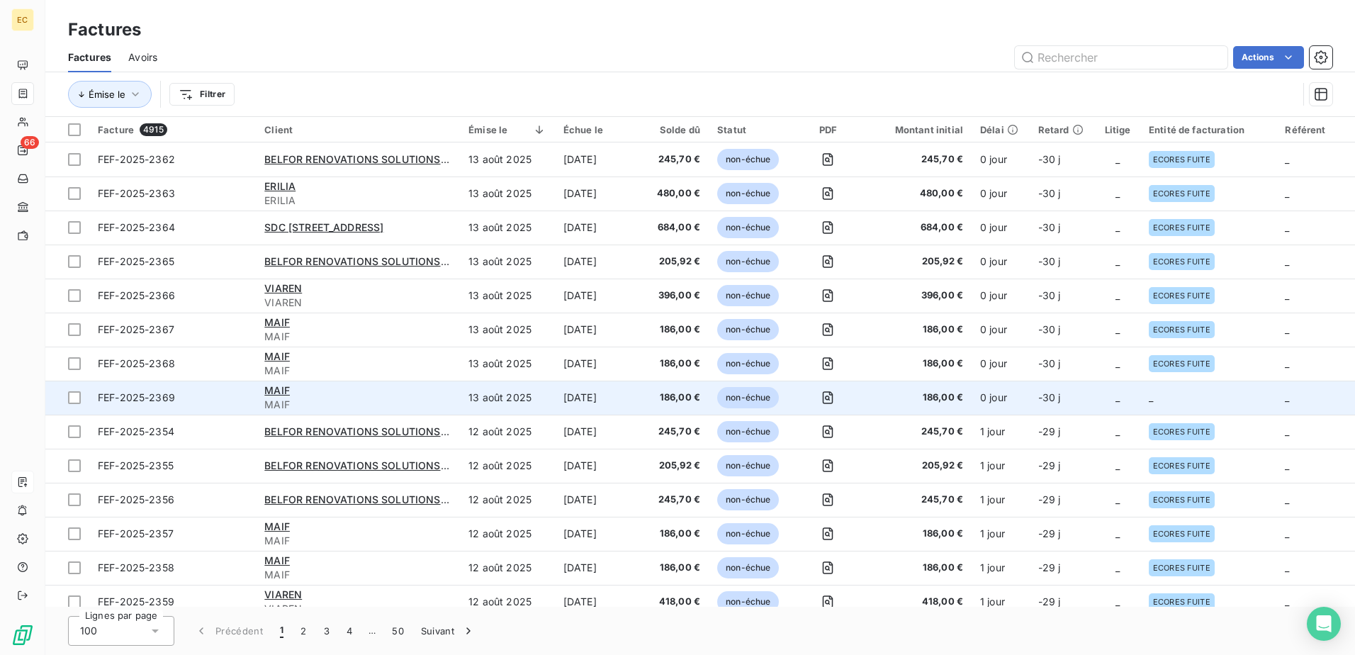
click at [1183, 387] on td "_" at bounding box center [1208, 398] width 136 height 34
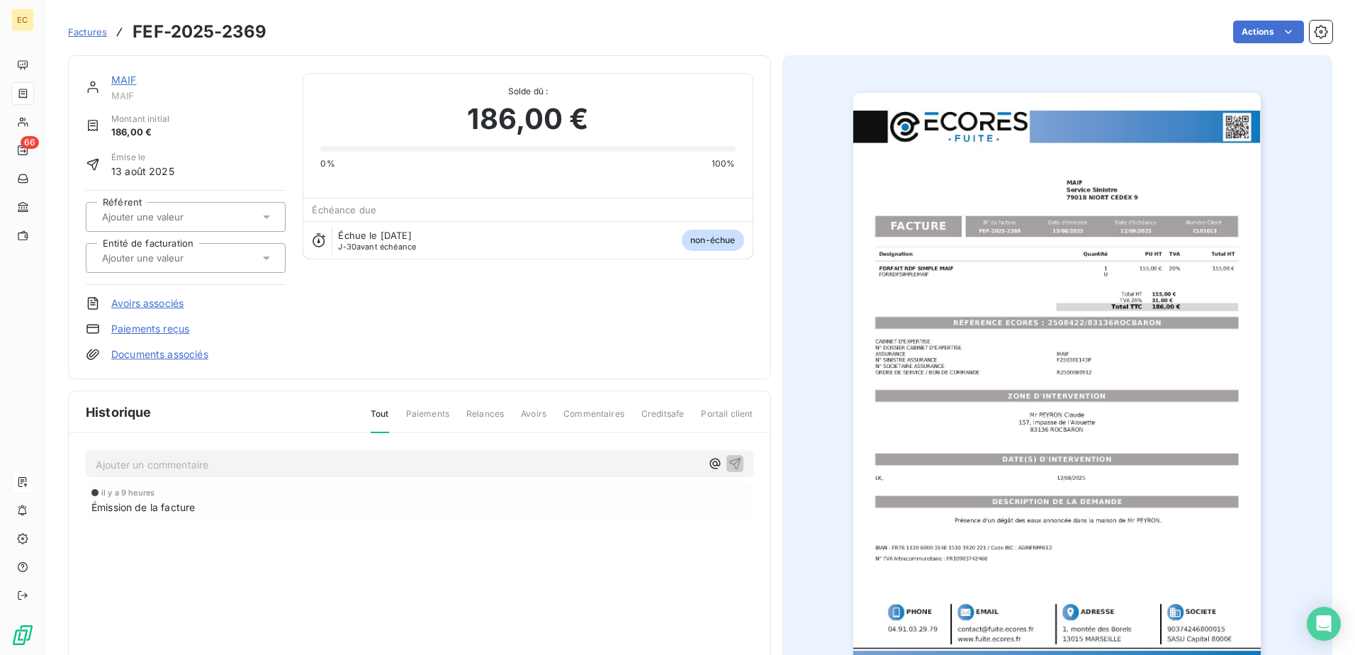
click at [142, 353] on link "Documents associés" at bounding box center [159, 354] width 97 height 14
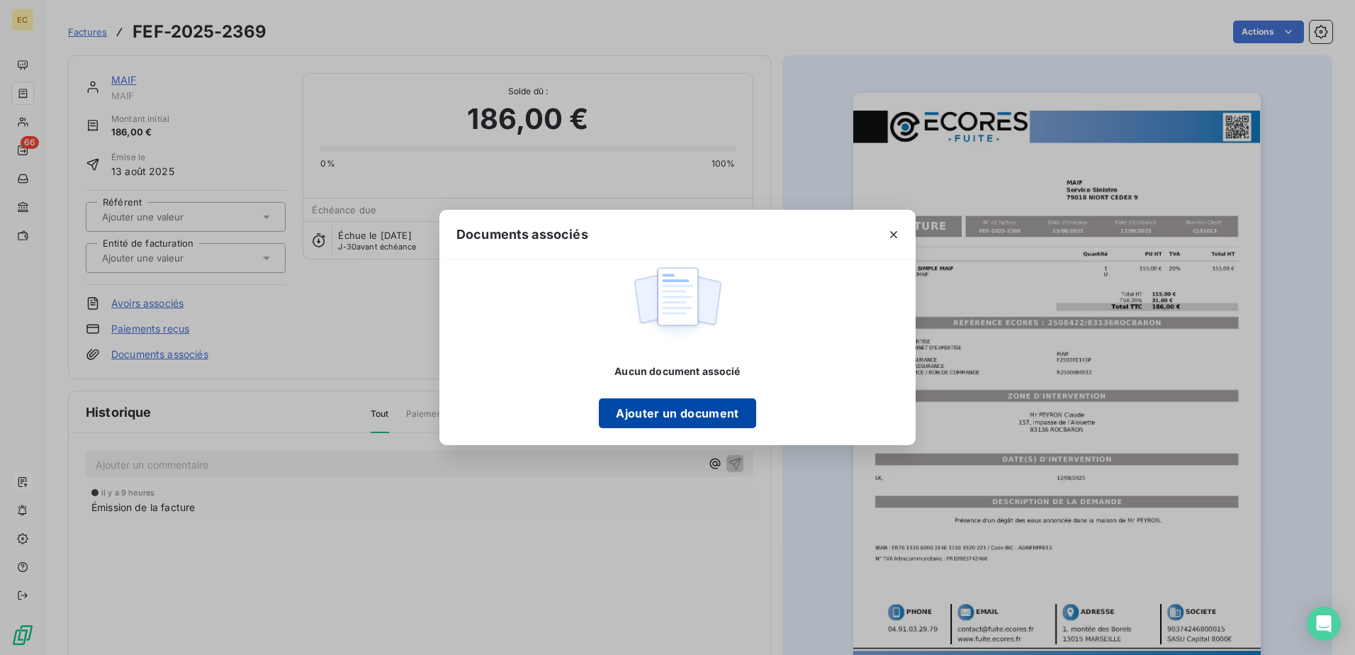
click at [668, 412] on button "Ajouter un document" at bounding box center [677, 413] width 157 height 30
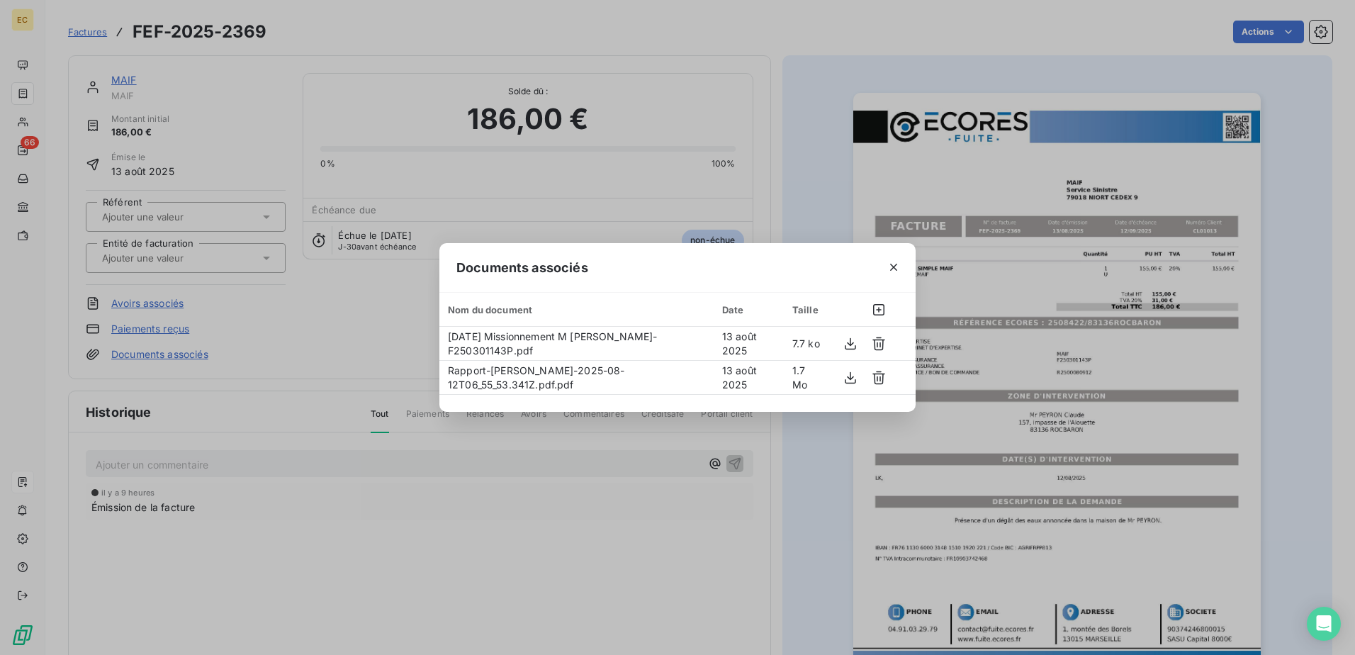
drag, startPoint x: 347, startPoint y: 546, endPoint x: 318, endPoint y: 498, distance: 55.7
click at [347, 544] on div "Documents associés Nom du document Date Taille [DATE] Missionnement M [PERSON_N…" at bounding box center [677, 327] width 1355 height 655
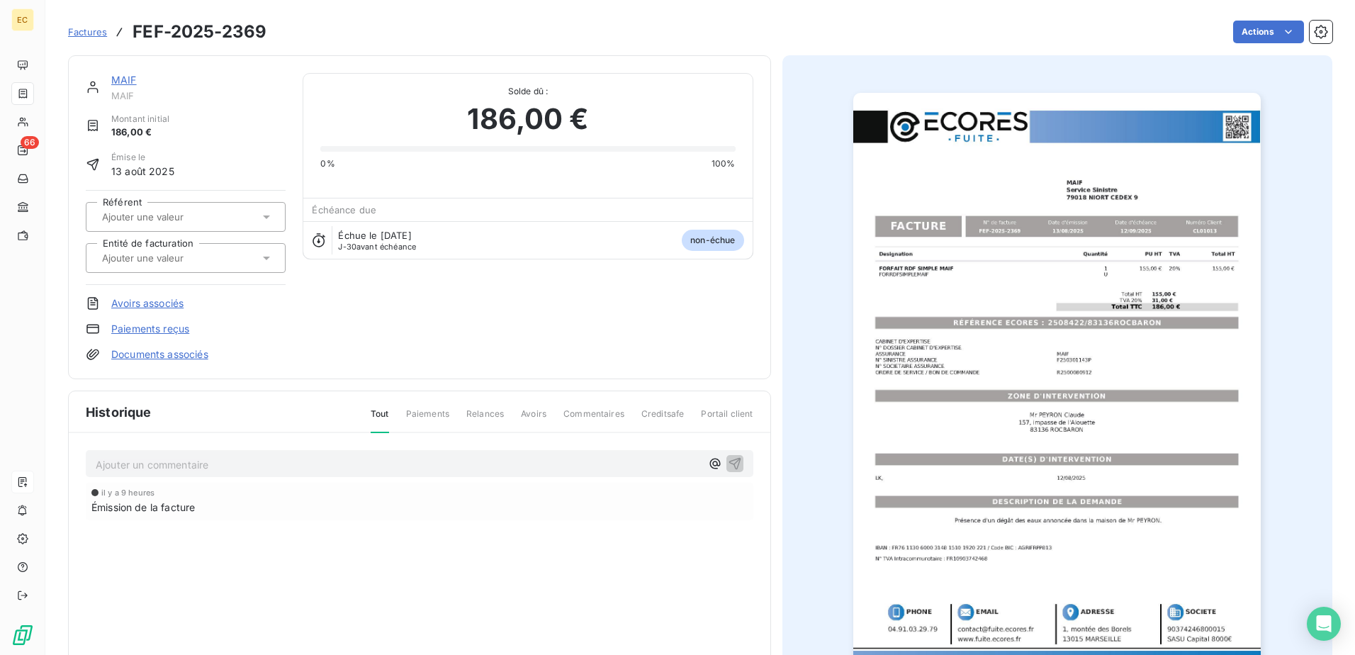
click at [181, 254] on input "text" at bounding box center [172, 258] width 142 height 13
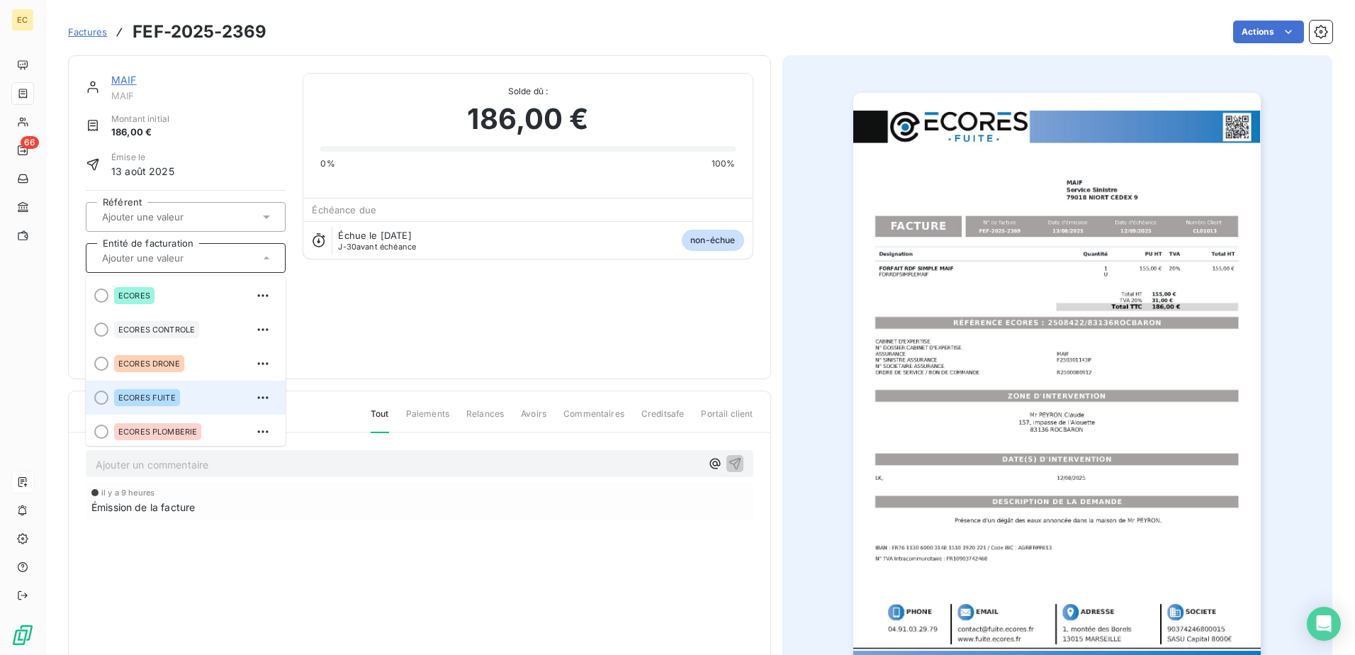
click at [179, 393] on div "ECORES FUITE" at bounding box center [147, 397] width 66 height 17
